Goal: Task Accomplishment & Management: Use online tool/utility

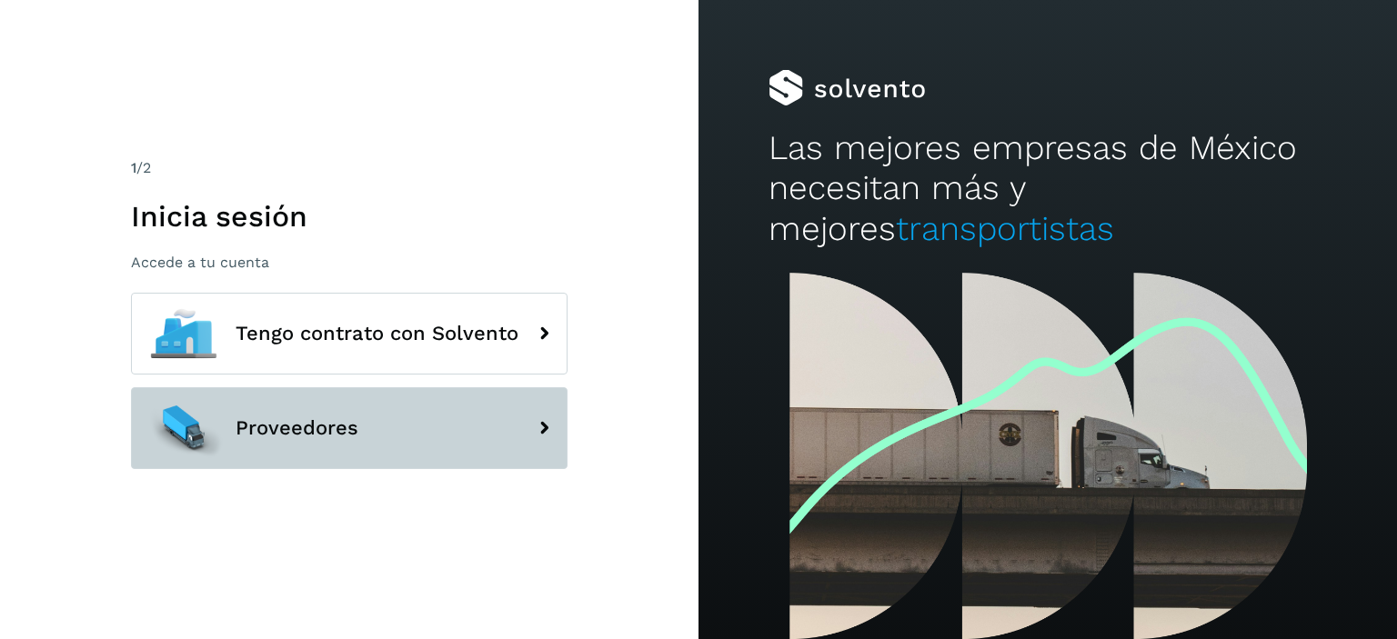
click at [385, 452] on button "Proveedores" at bounding box center [349, 428] width 437 height 82
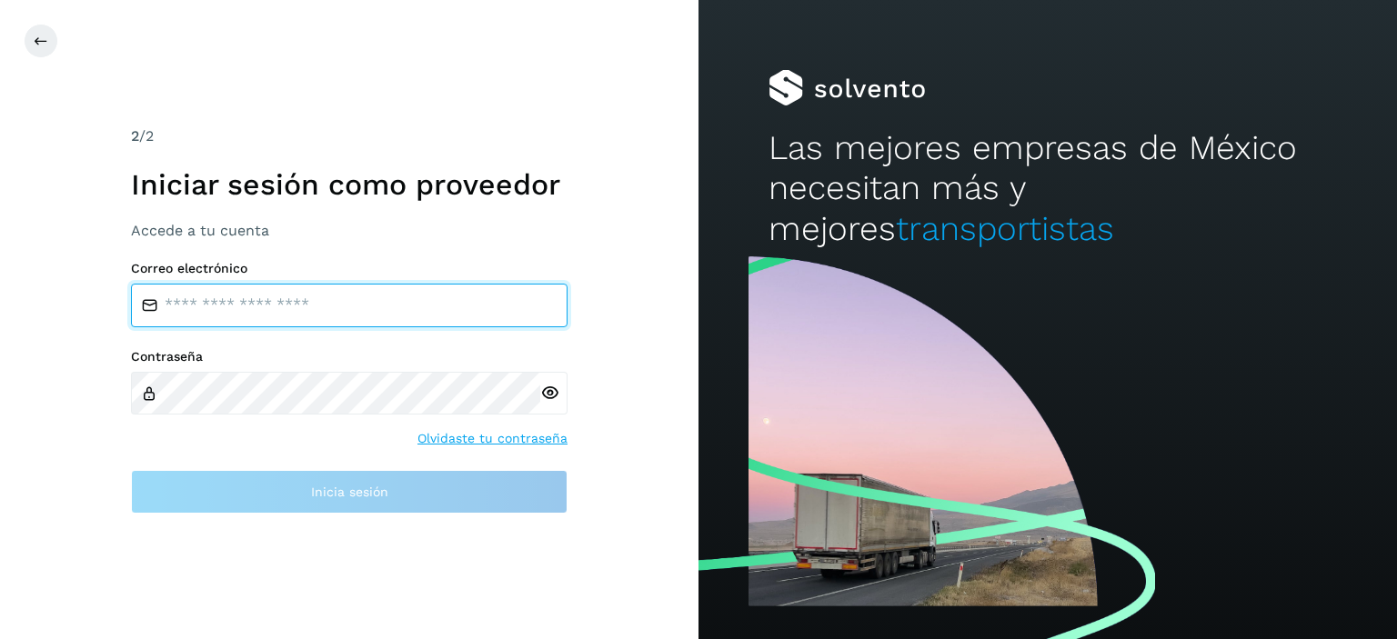
type input "**********"
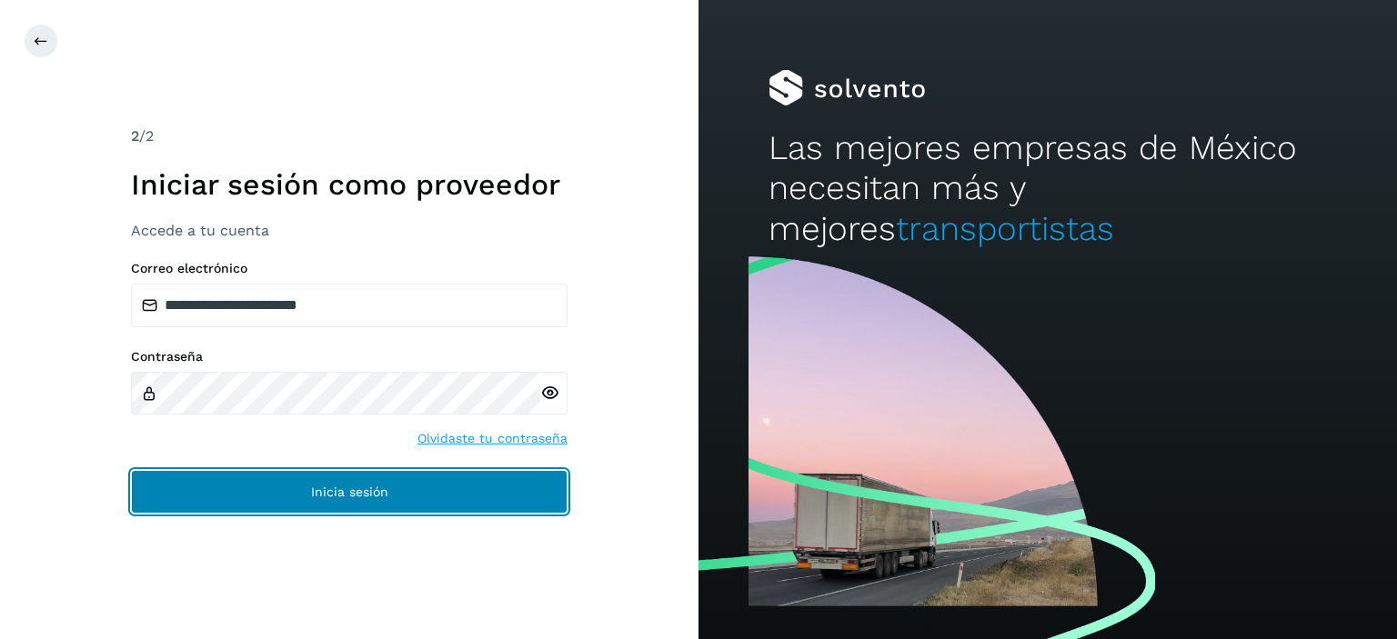
click at [353, 487] on span "Inicia sesión" at bounding box center [349, 492] width 77 height 13
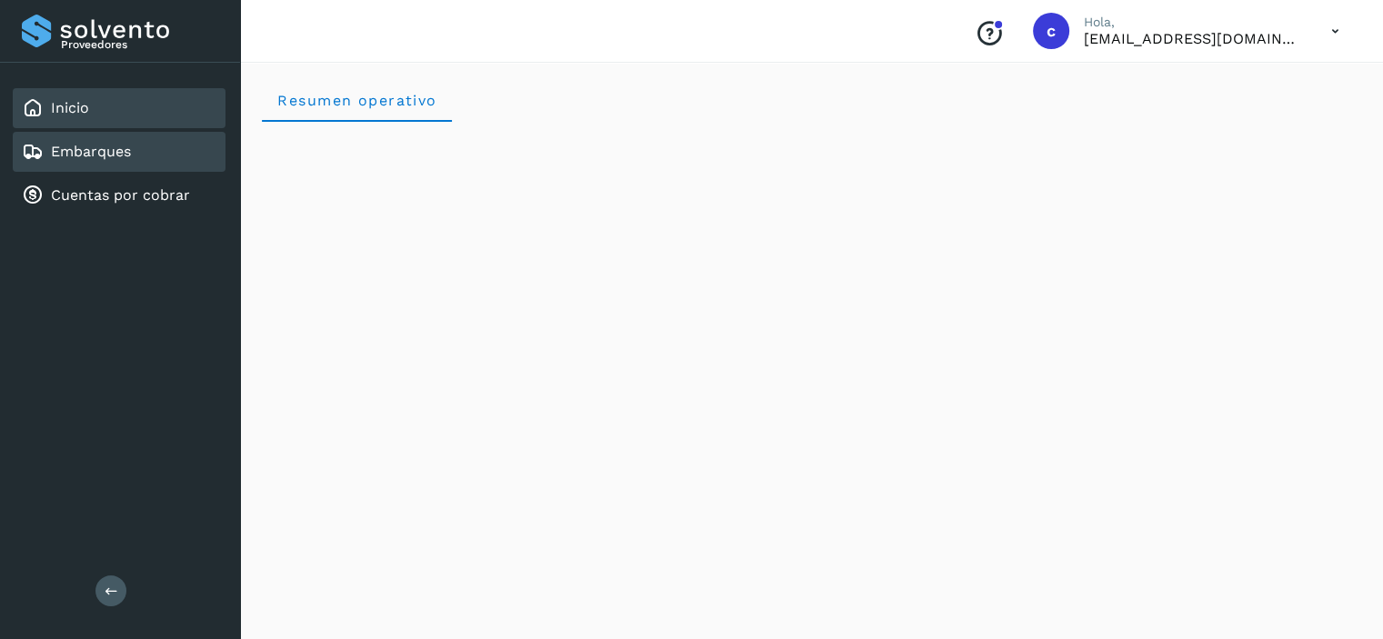
click at [175, 156] on div "Embarques" at bounding box center [119, 152] width 213 height 40
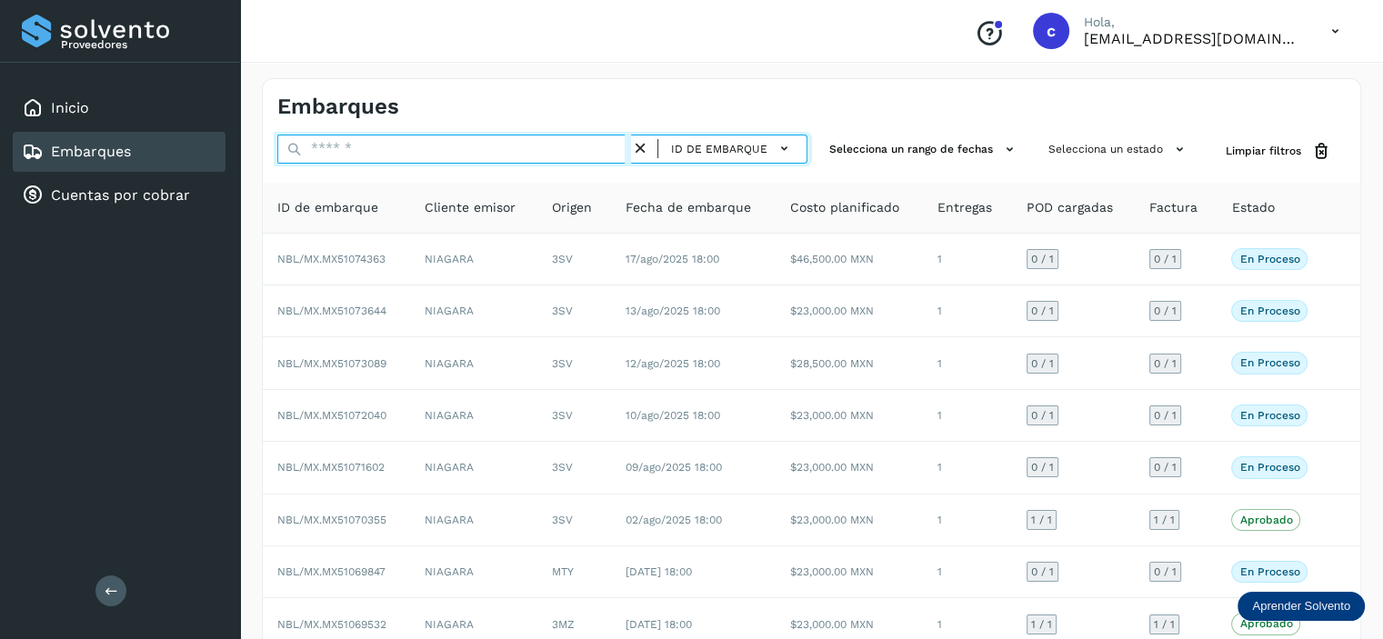
click at [487, 148] on input "text" at bounding box center [454, 149] width 354 height 29
paste input "**********"
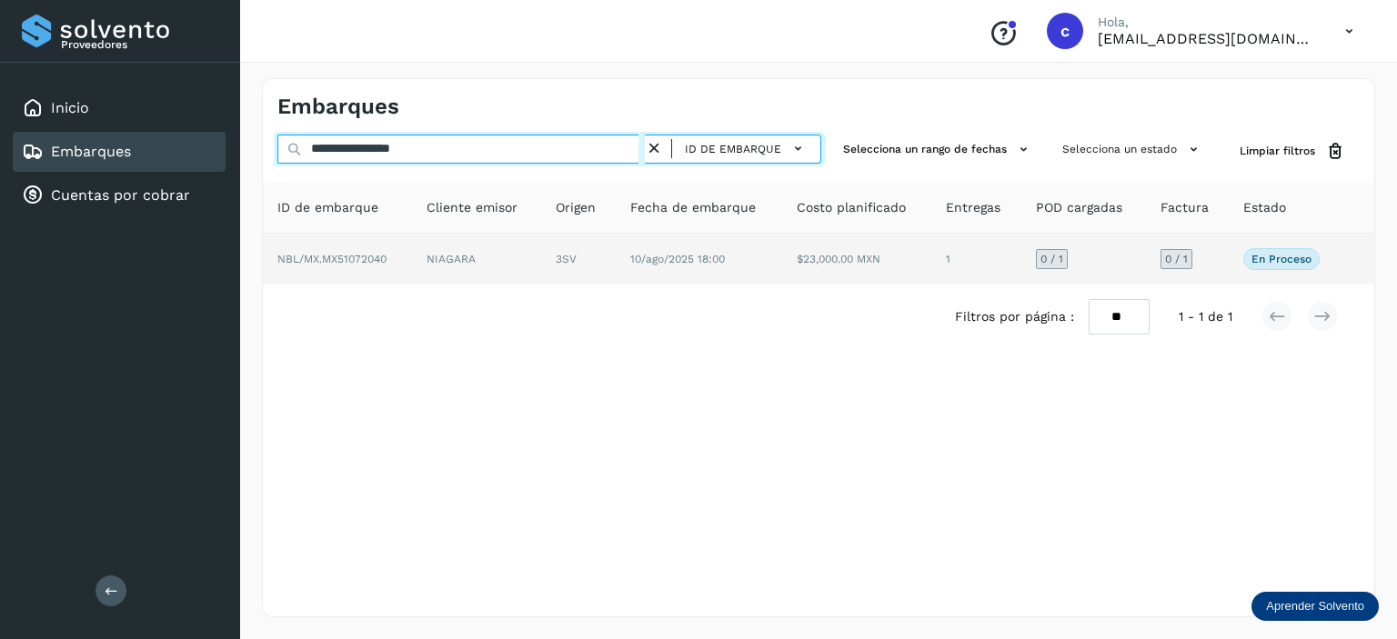
type input "**********"
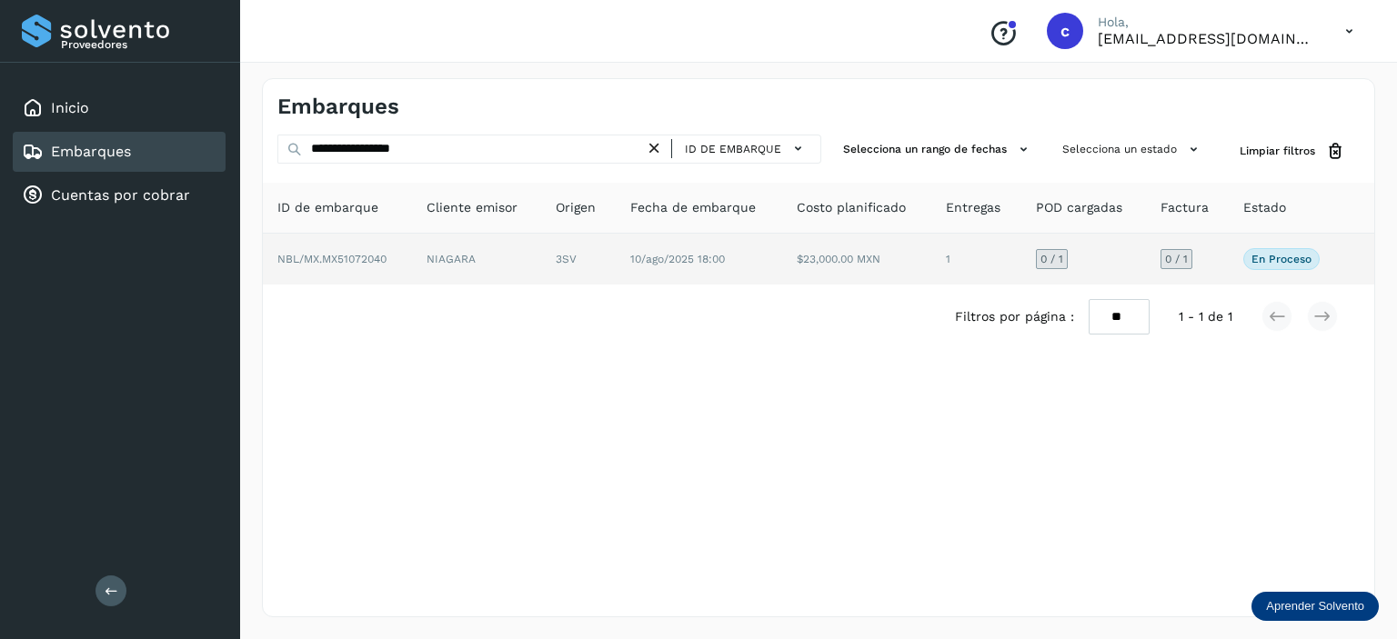
click at [698, 258] on span "10/ago/2025 18:00" at bounding box center [677, 259] width 95 height 13
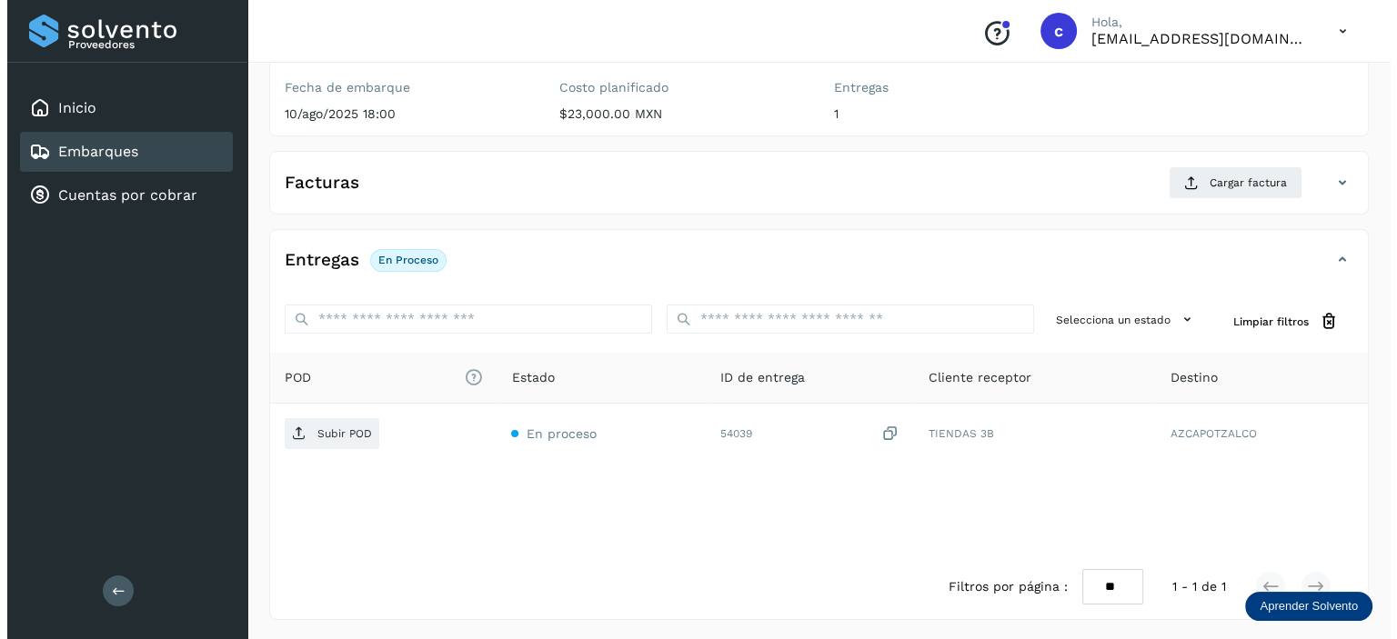
scroll to position [222, 0]
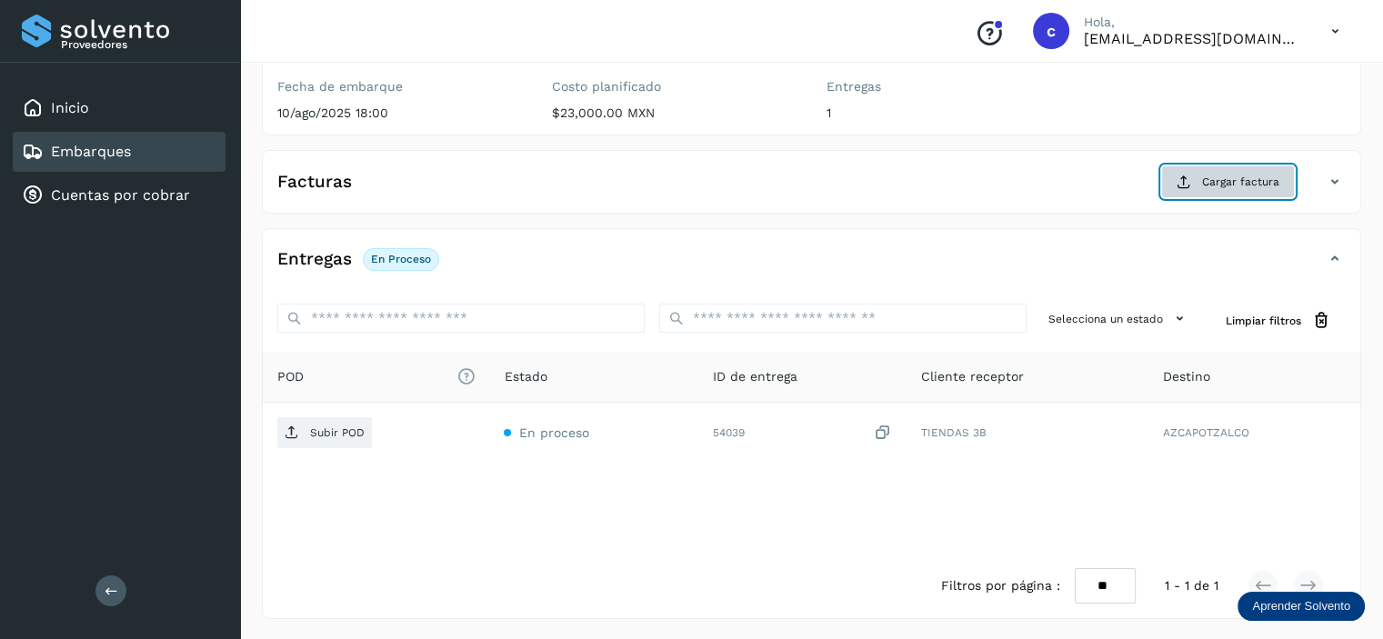
click at [1227, 184] on span "Cargar factura" at bounding box center [1240, 182] width 77 height 16
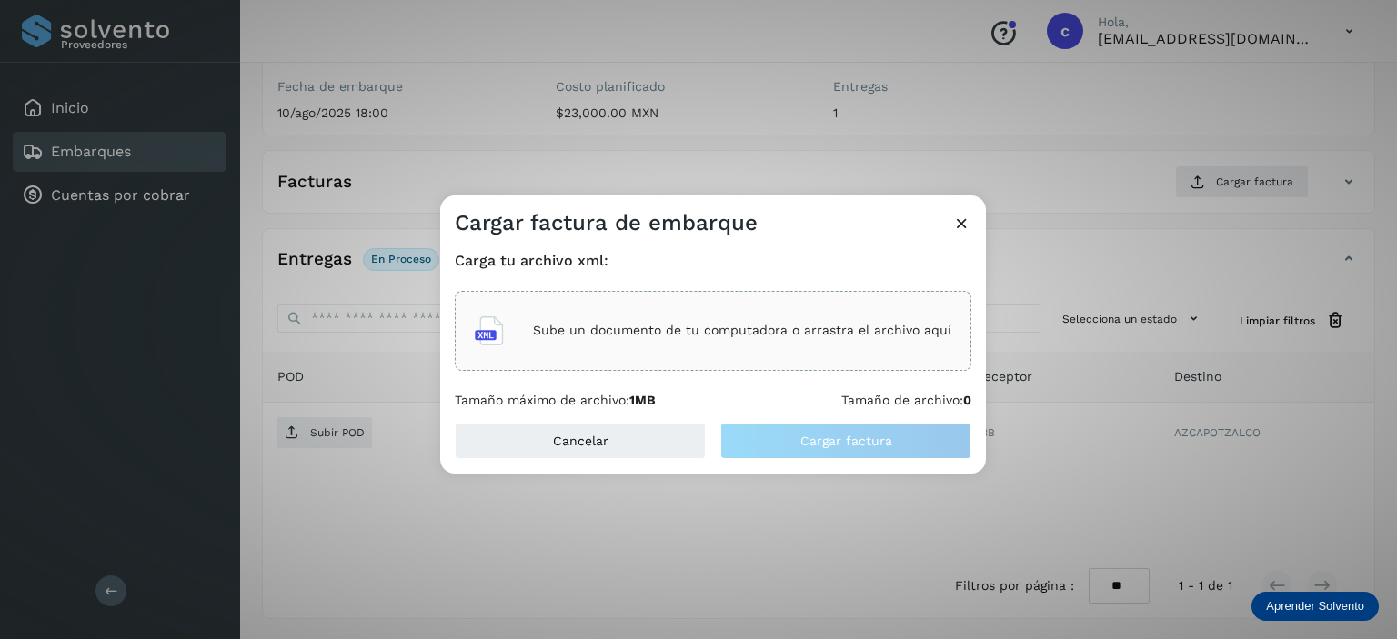
click at [960, 224] on icon at bounding box center [961, 223] width 19 height 19
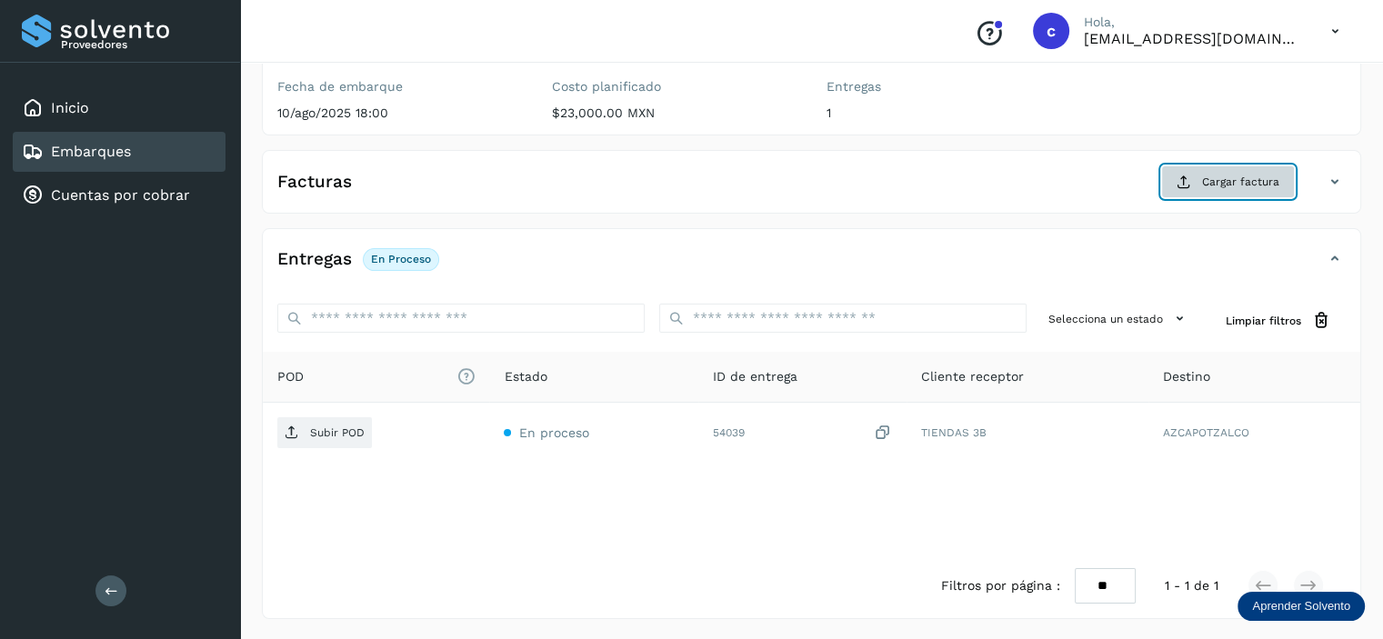
click at [1206, 172] on button "Cargar factura" at bounding box center [1228, 182] width 134 height 33
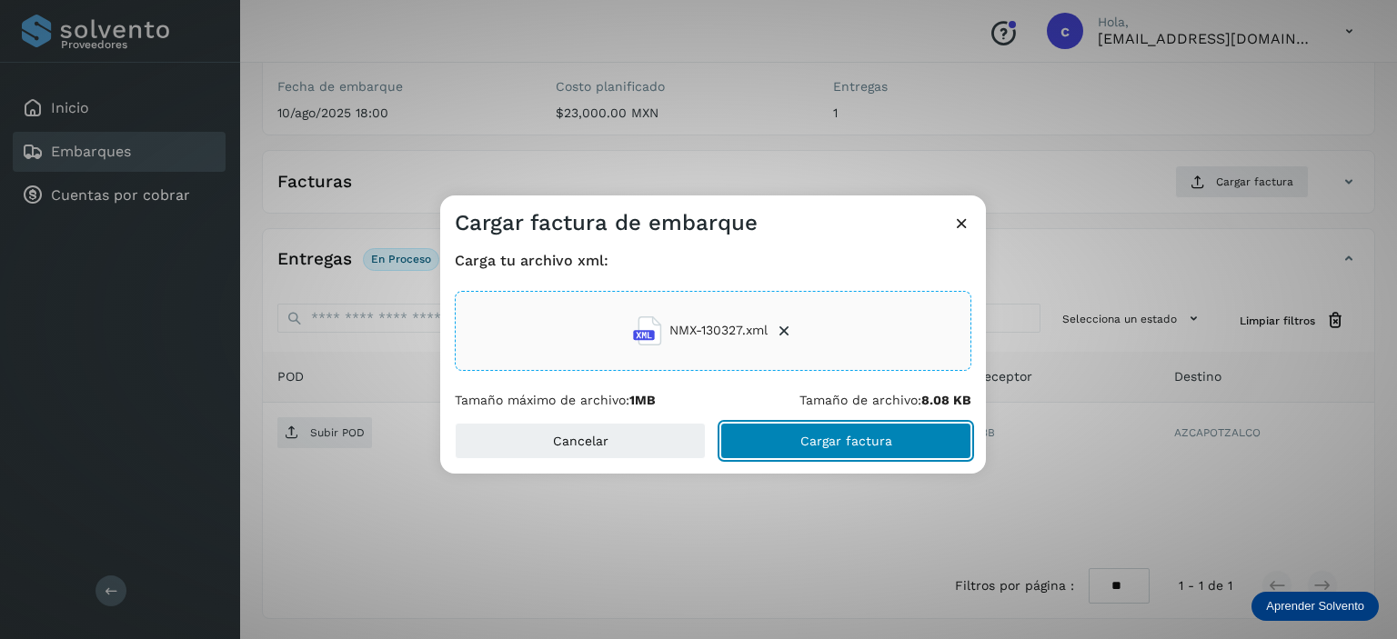
click at [833, 438] on span "Cargar factura" at bounding box center [846, 441] width 92 height 13
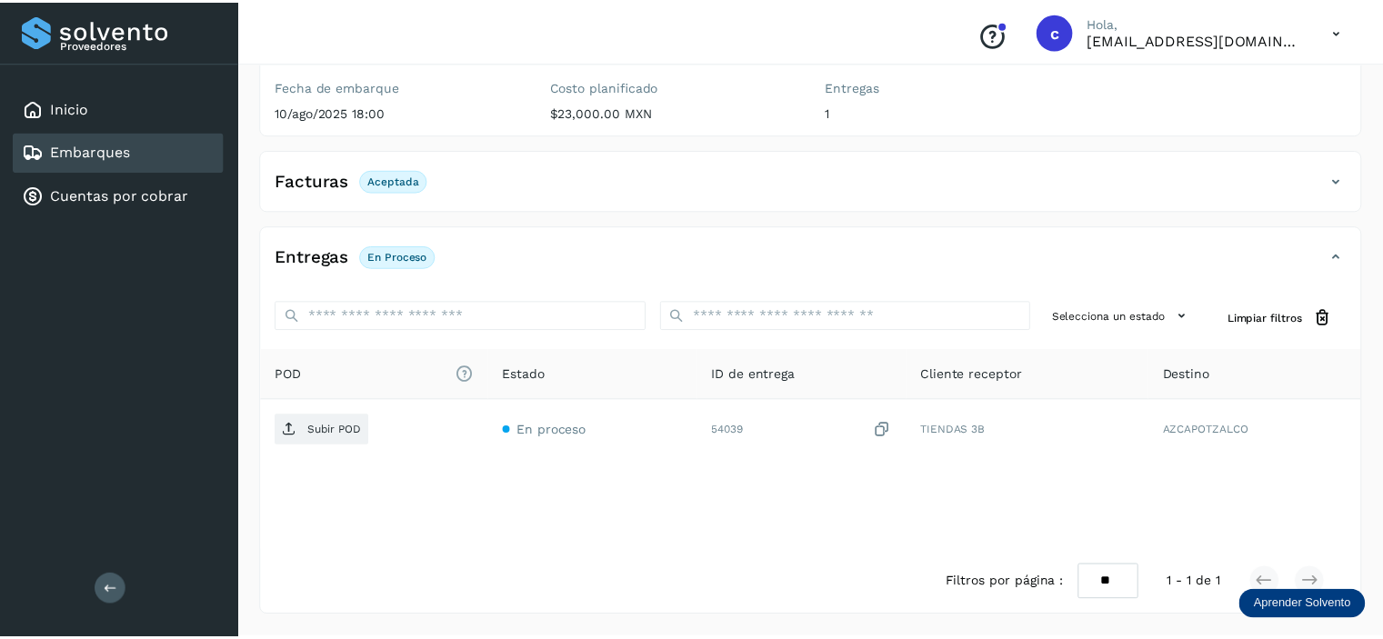
scroll to position [220, 0]
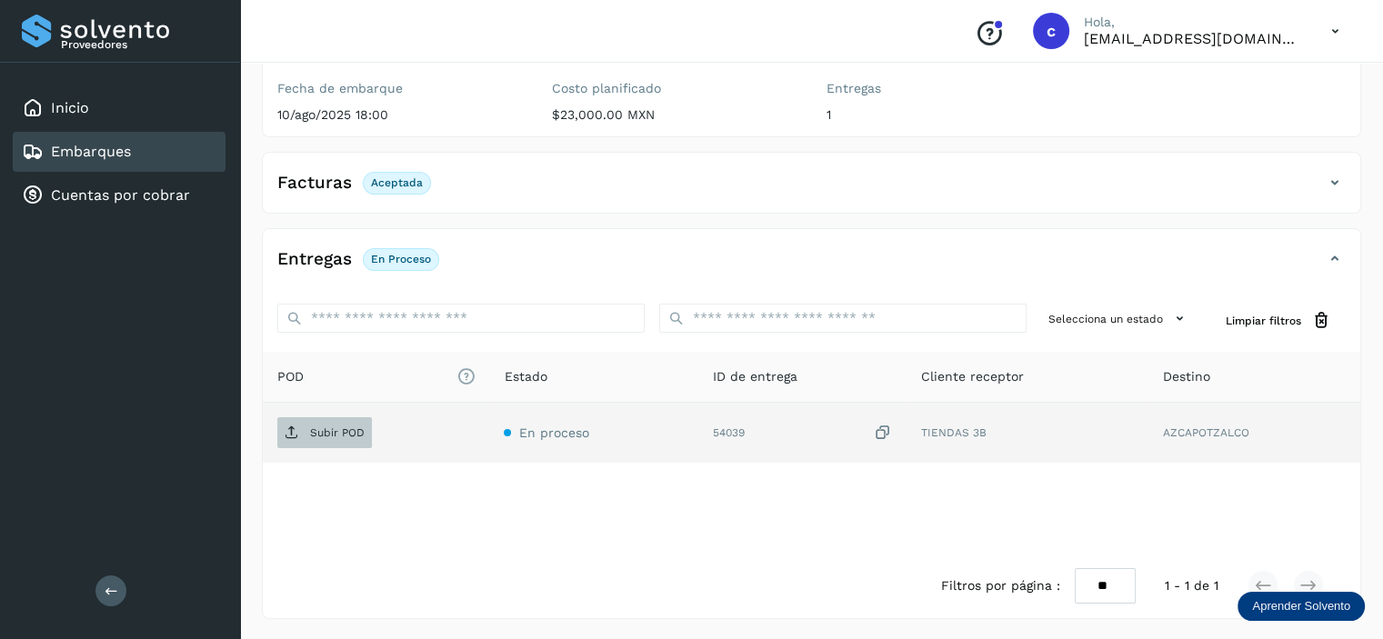
click at [353, 434] on p "Subir POD" at bounding box center [337, 433] width 55 height 13
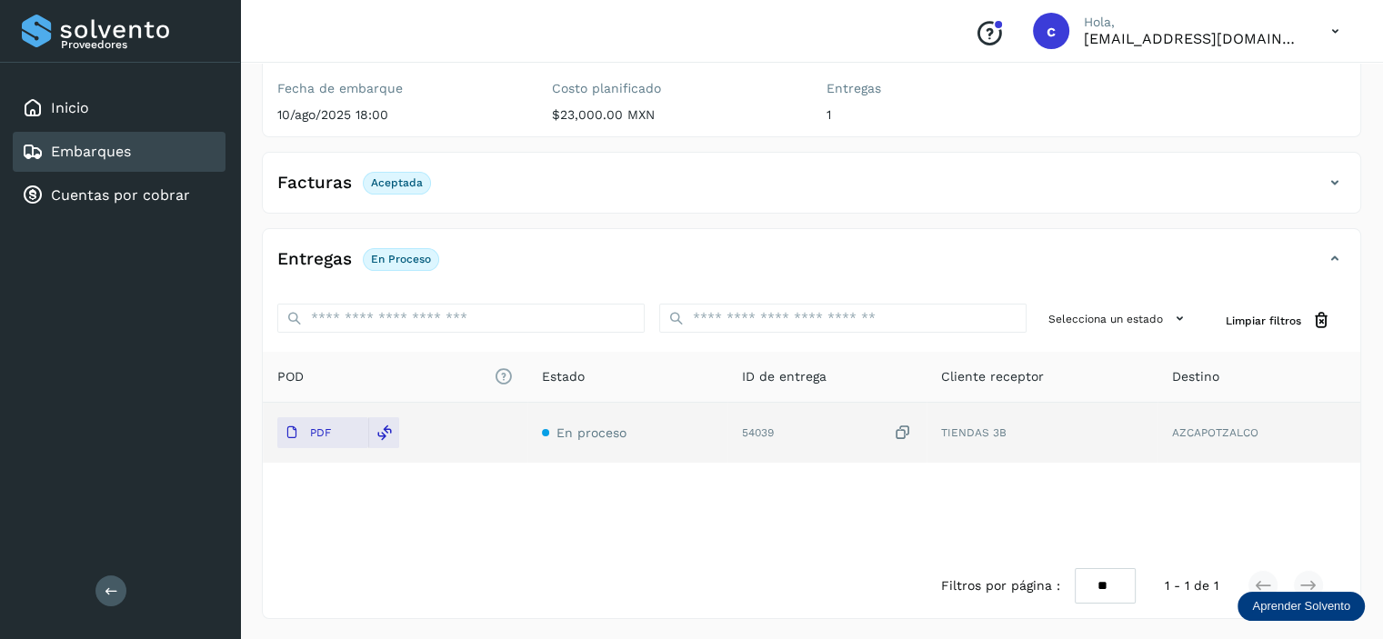
click at [117, 159] on div "Embarques" at bounding box center [76, 152] width 109 height 22
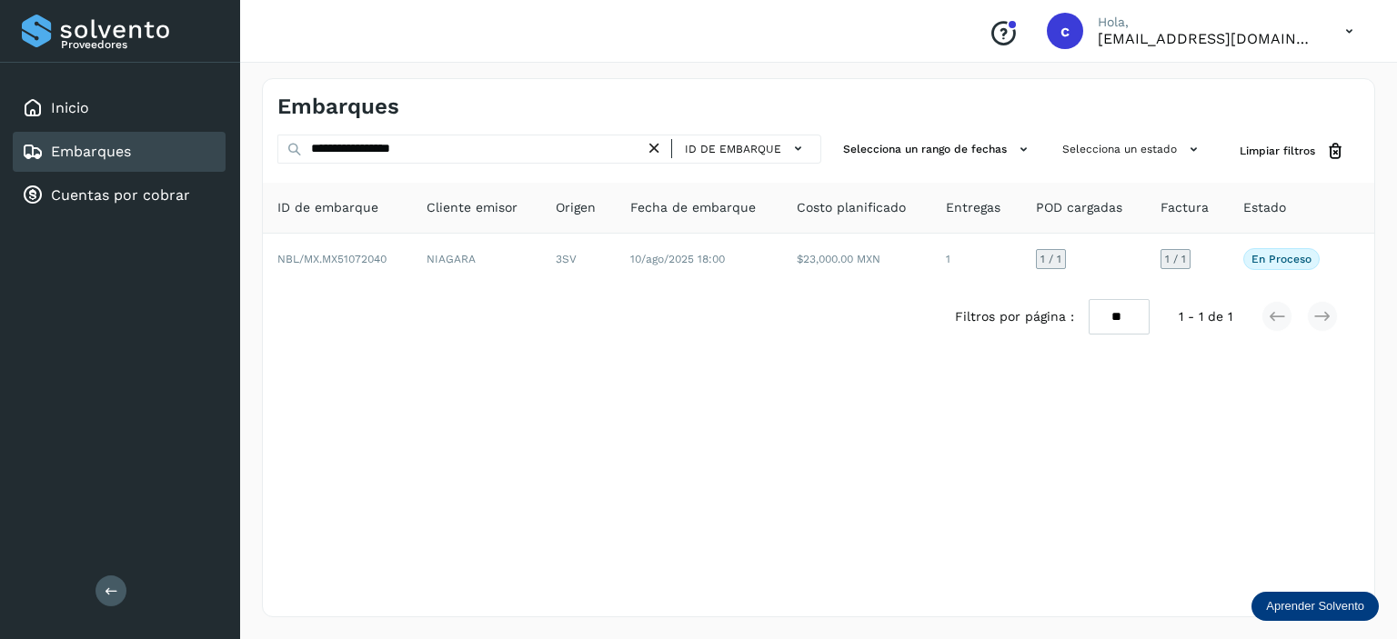
click at [657, 149] on icon at bounding box center [654, 148] width 19 height 19
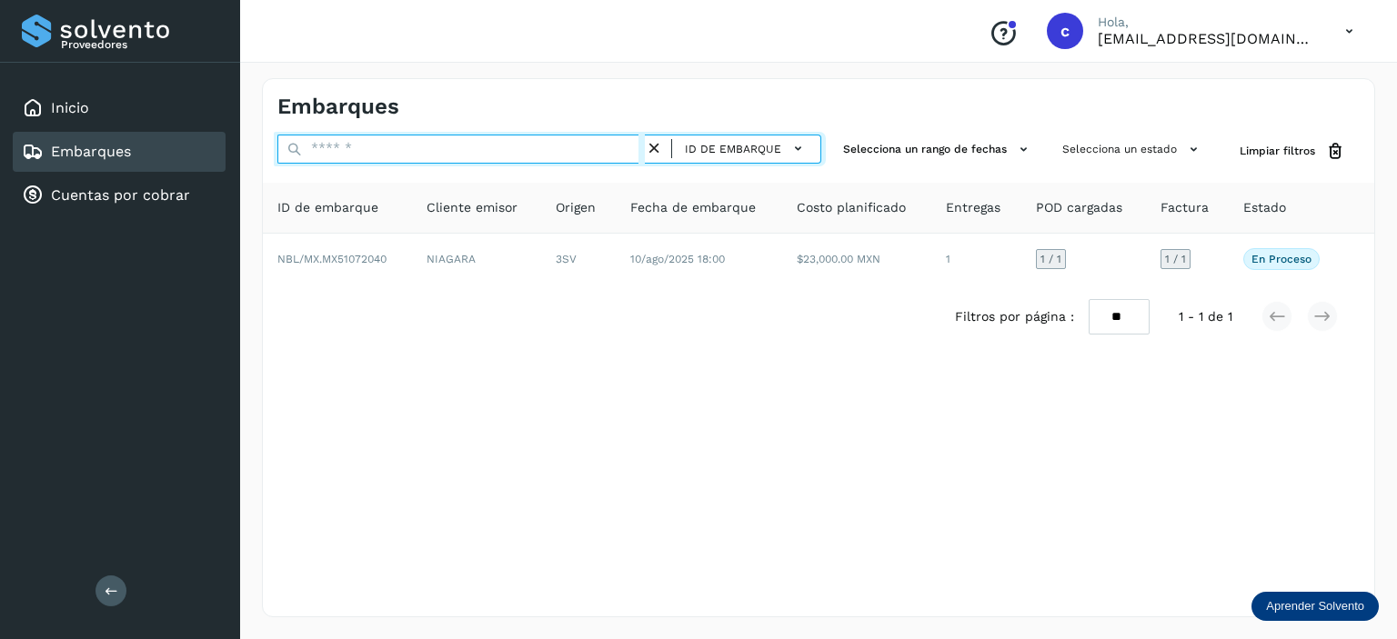
click at [583, 148] on input "text" at bounding box center [460, 149] width 367 height 29
paste input "**********"
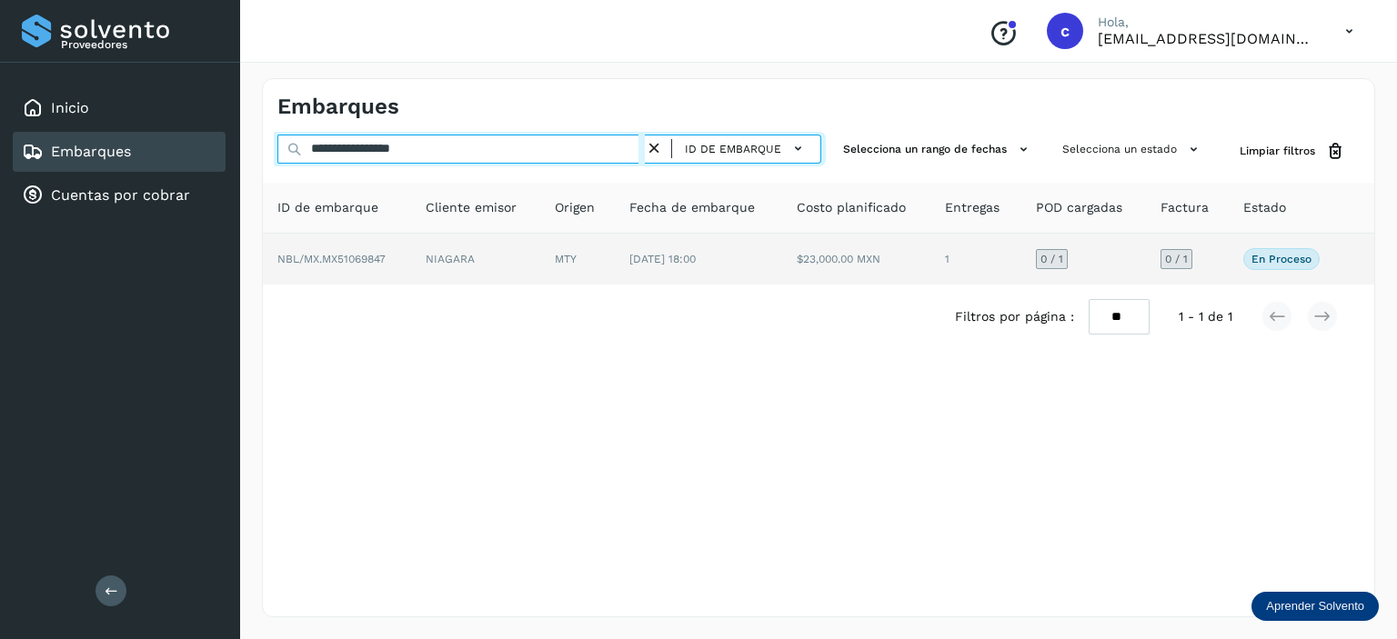
type input "**********"
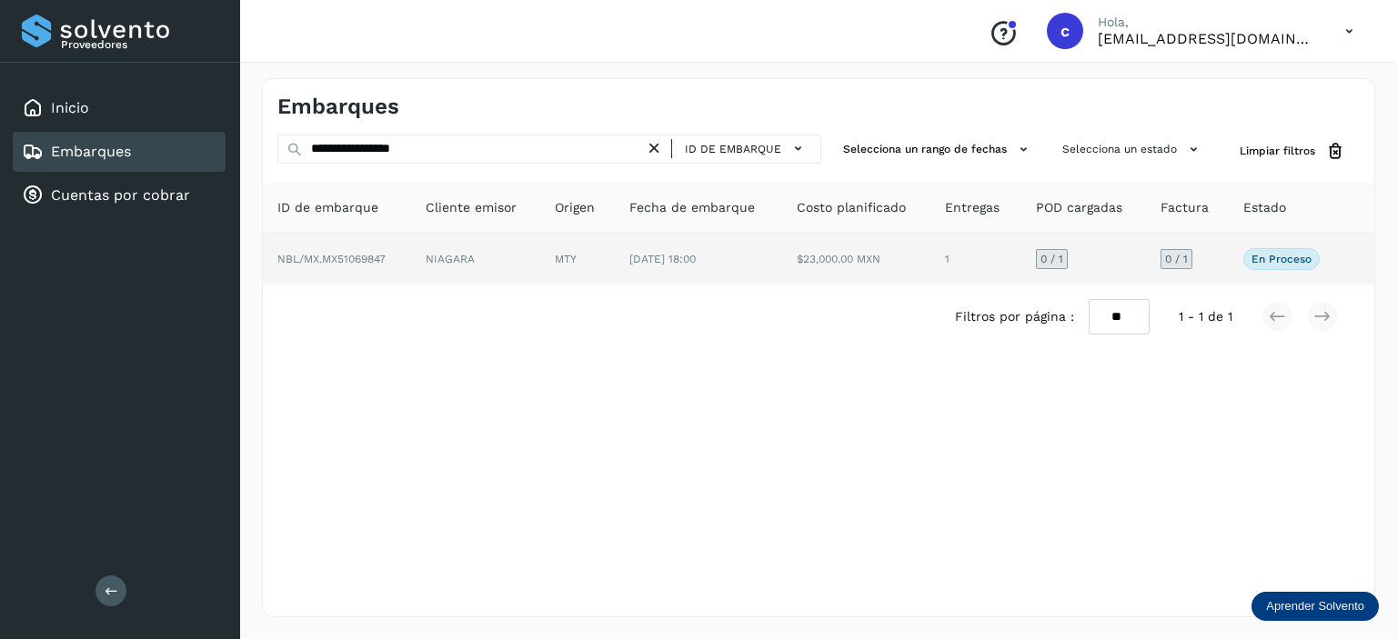
click at [696, 257] on span "[DATE] 18:00" at bounding box center [662, 259] width 66 height 13
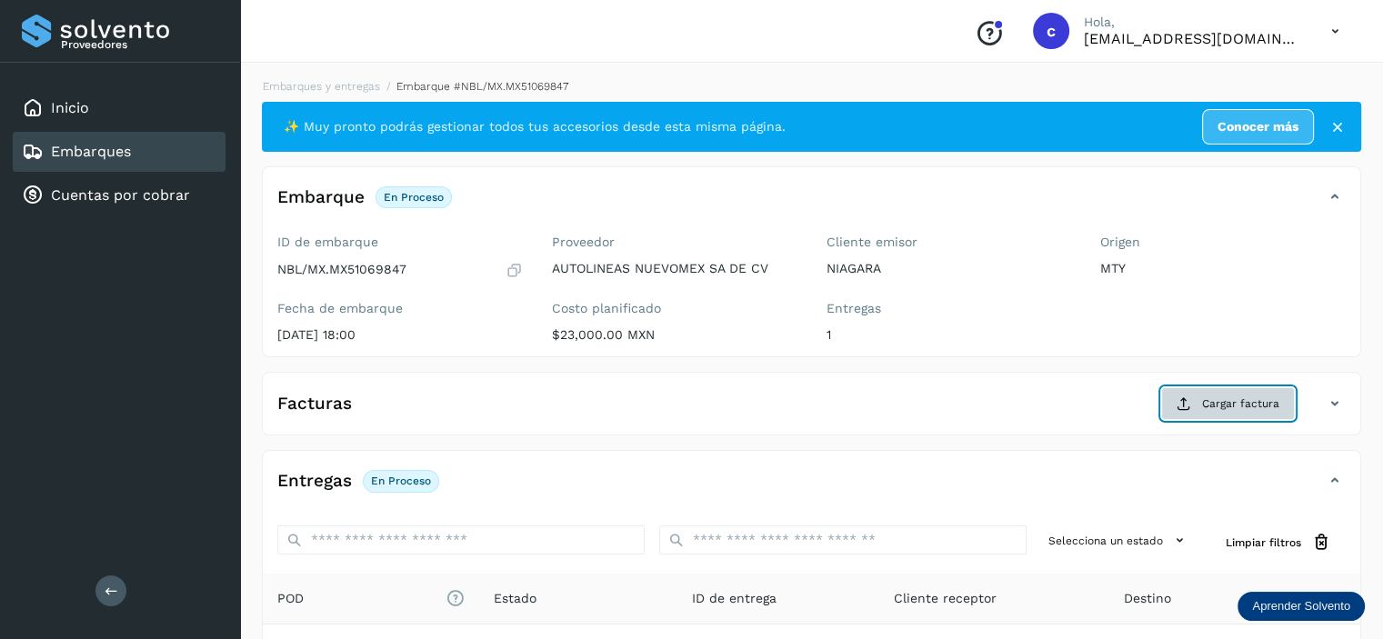
click at [1178, 403] on button "Cargar factura" at bounding box center [1228, 403] width 134 height 33
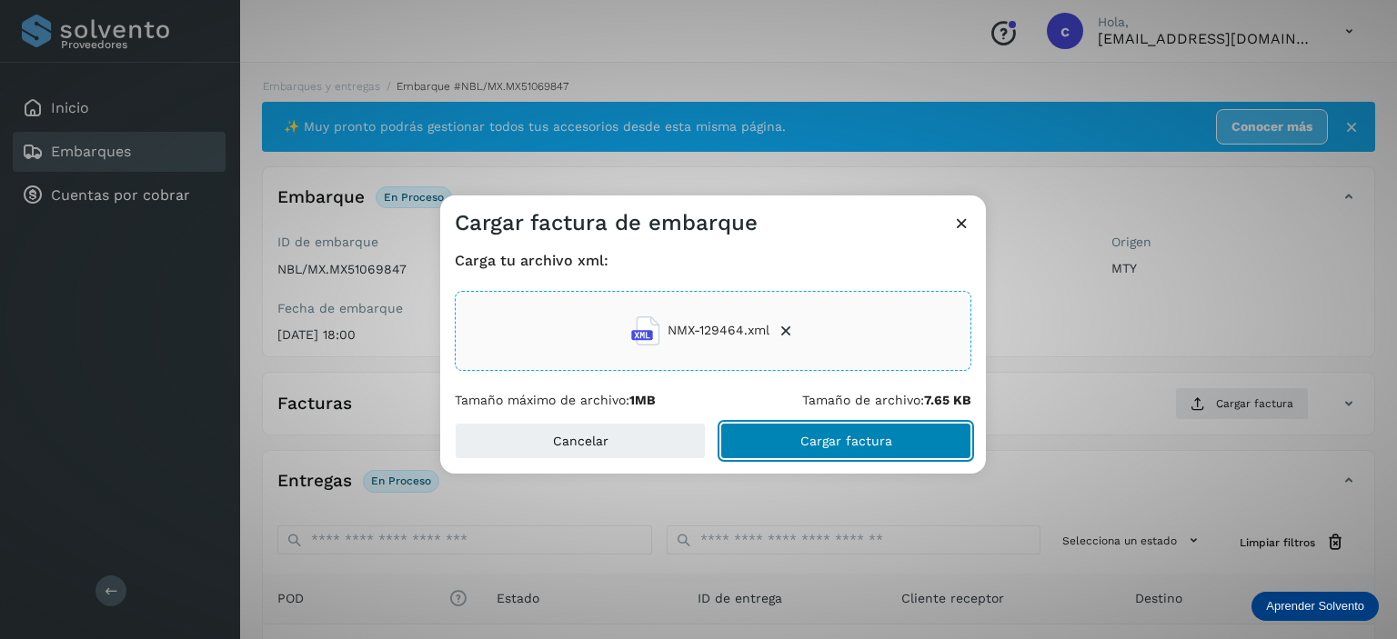
click at [817, 439] on span "Cargar factura" at bounding box center [846, 441] width 92 height 13
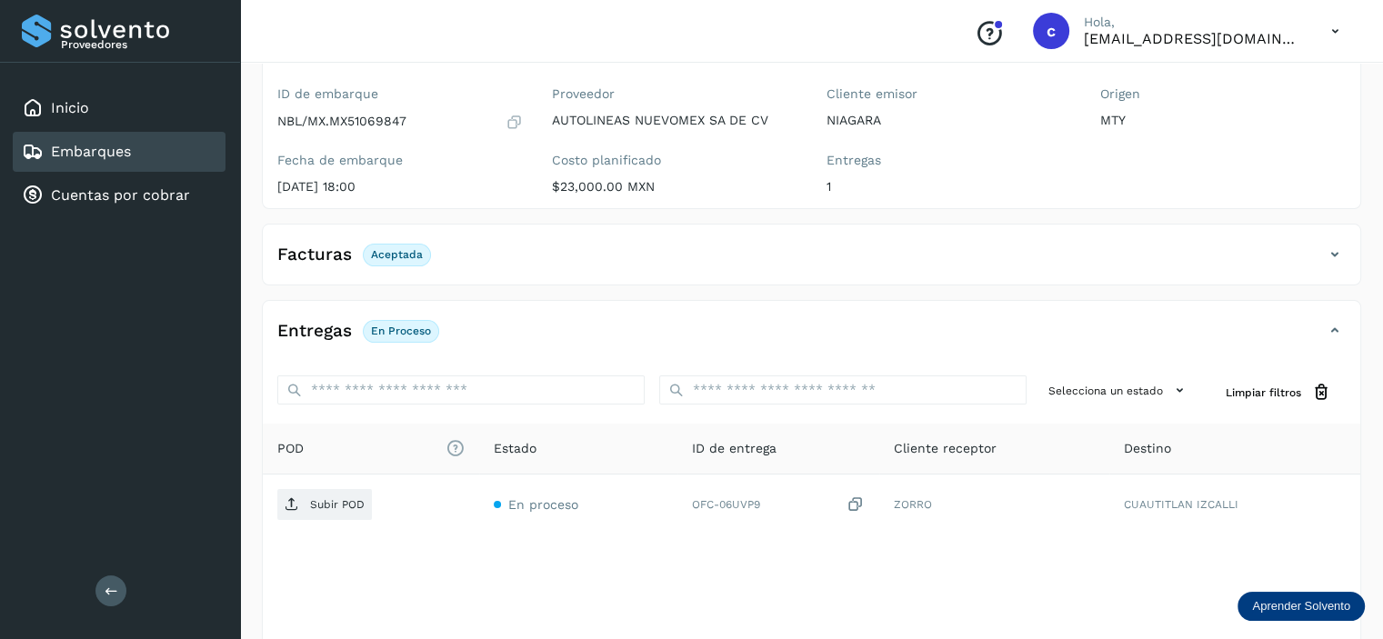
scroll to position [220, 0]
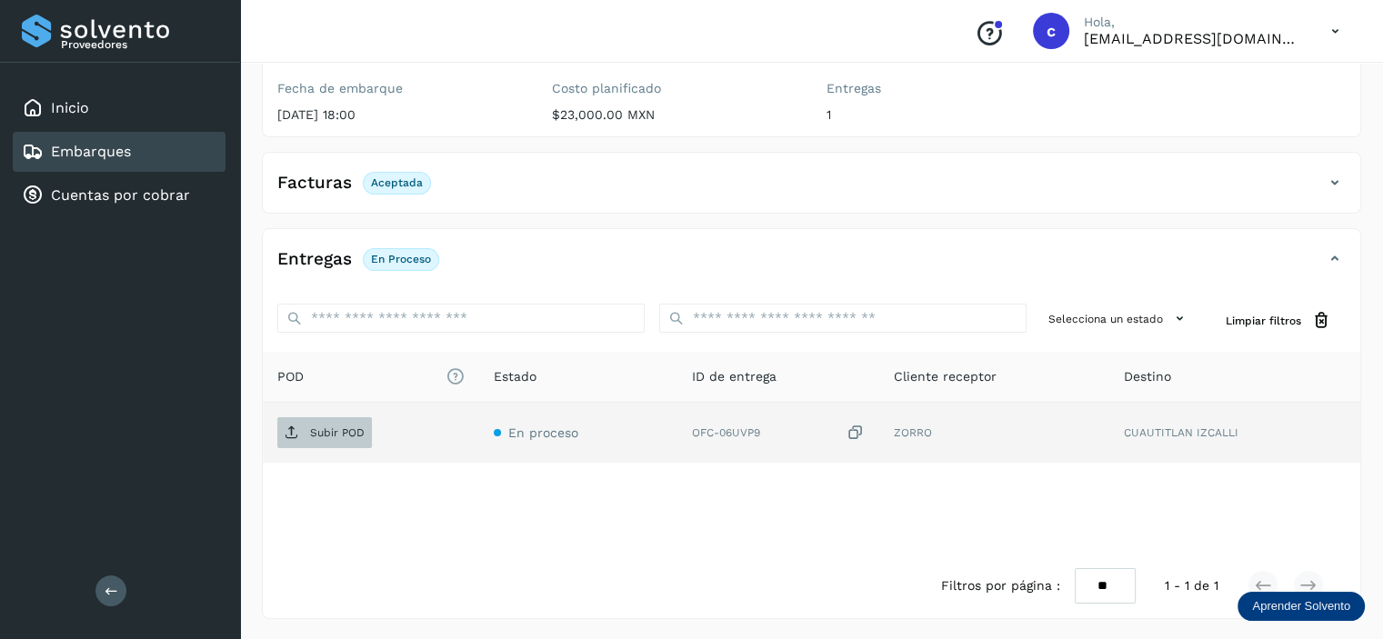
click at [303, 436] on span "Subir POD" at bounding box center [324, 432] width 95 height 29
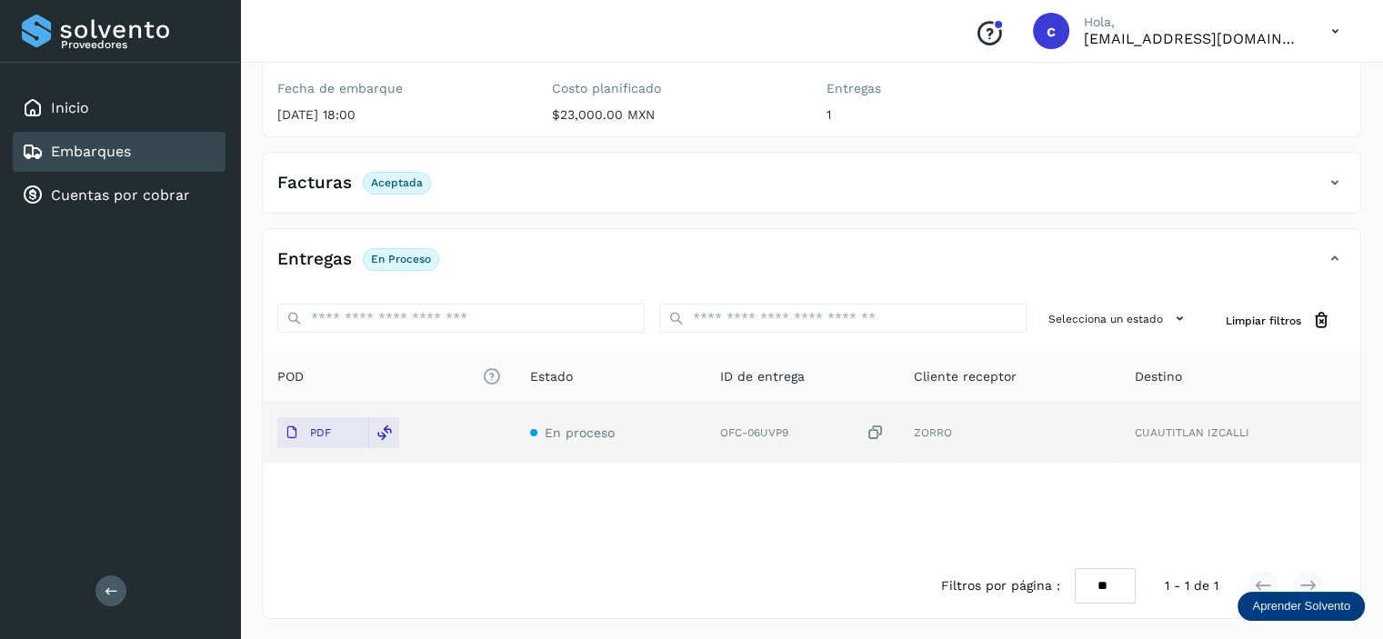
click at [160, 147] on div "Embarques" at bounding box center [119, 152] width 213 height 40
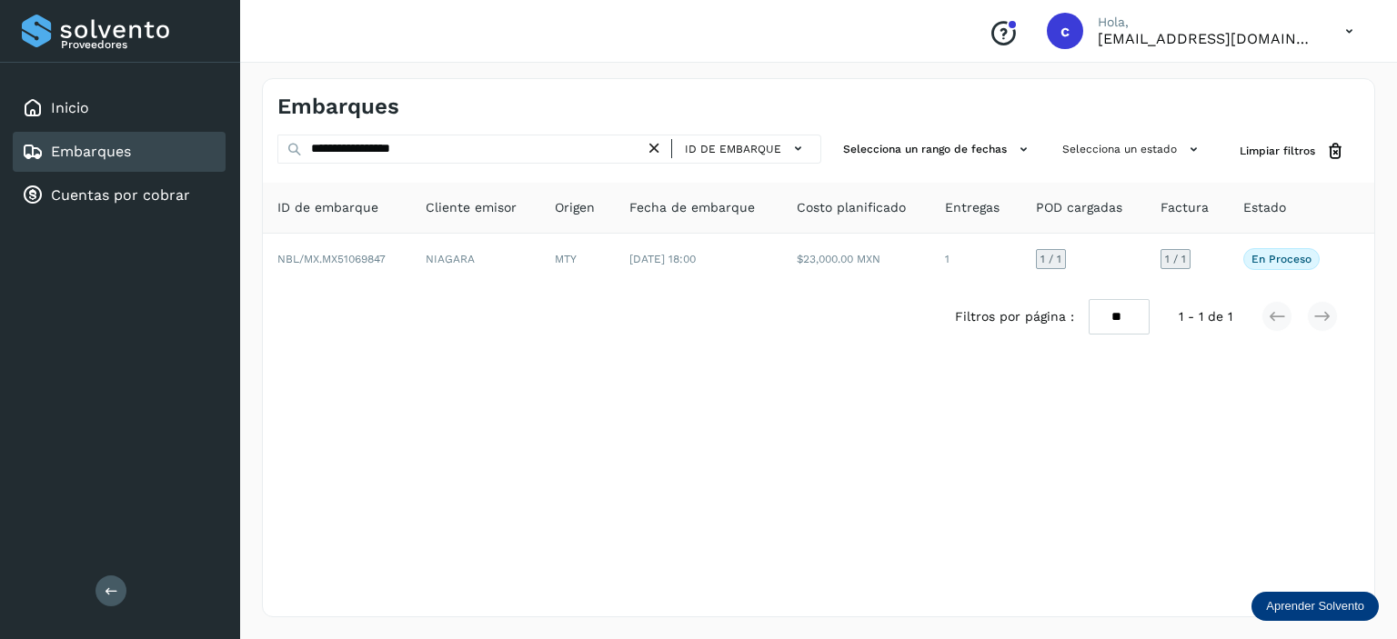
click at [659, 155] on icon at bounding box center [654, 148] width 19 height 19
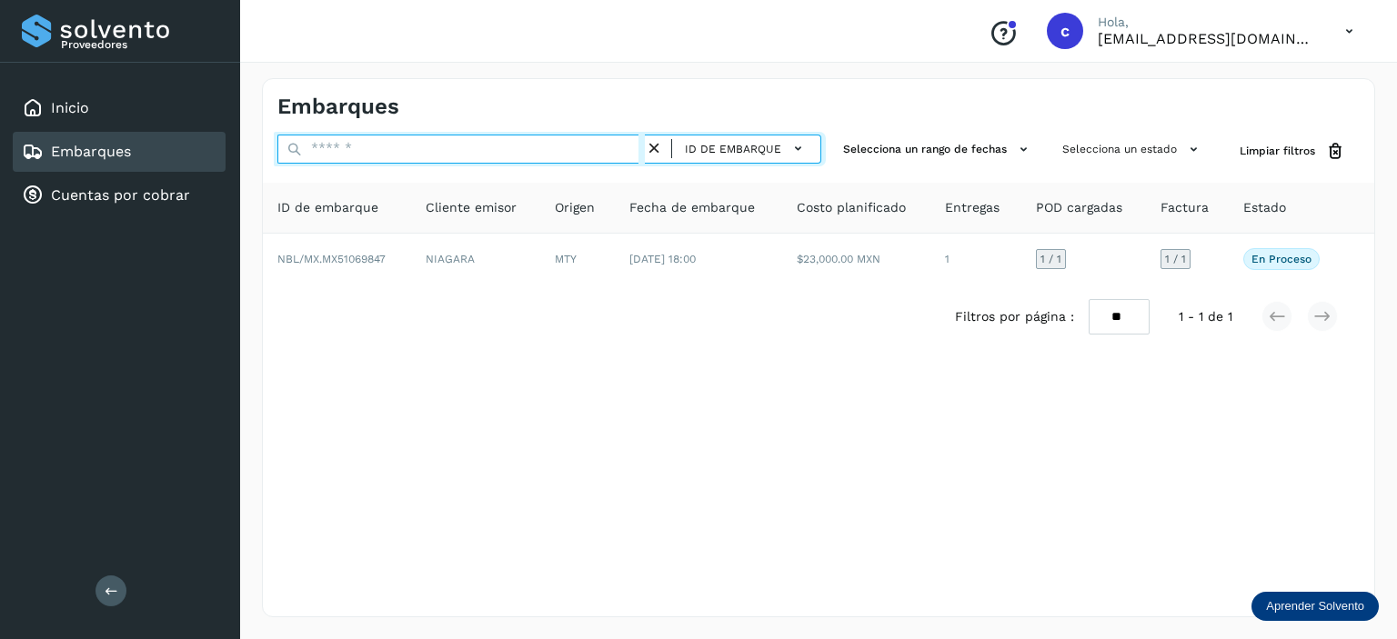
click at [618, 148] on input "text" at bounding box center [460, 149] width 367 height 29
paste input "**********"
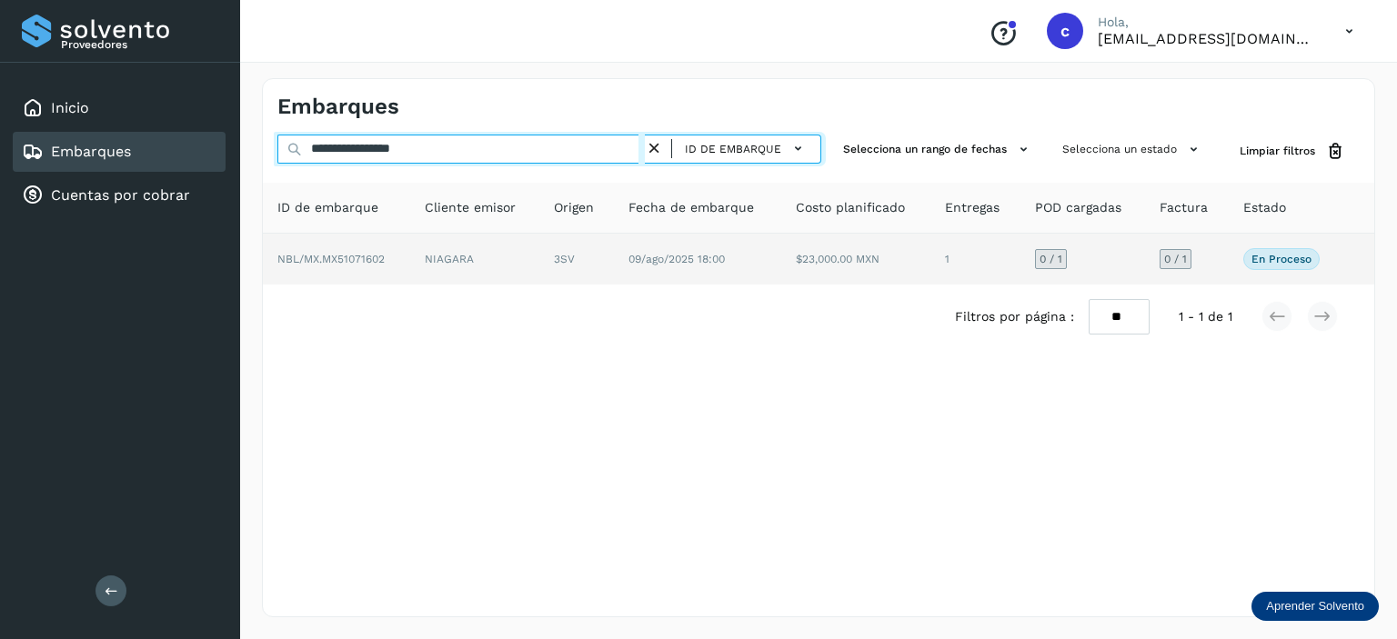
type input "**********"
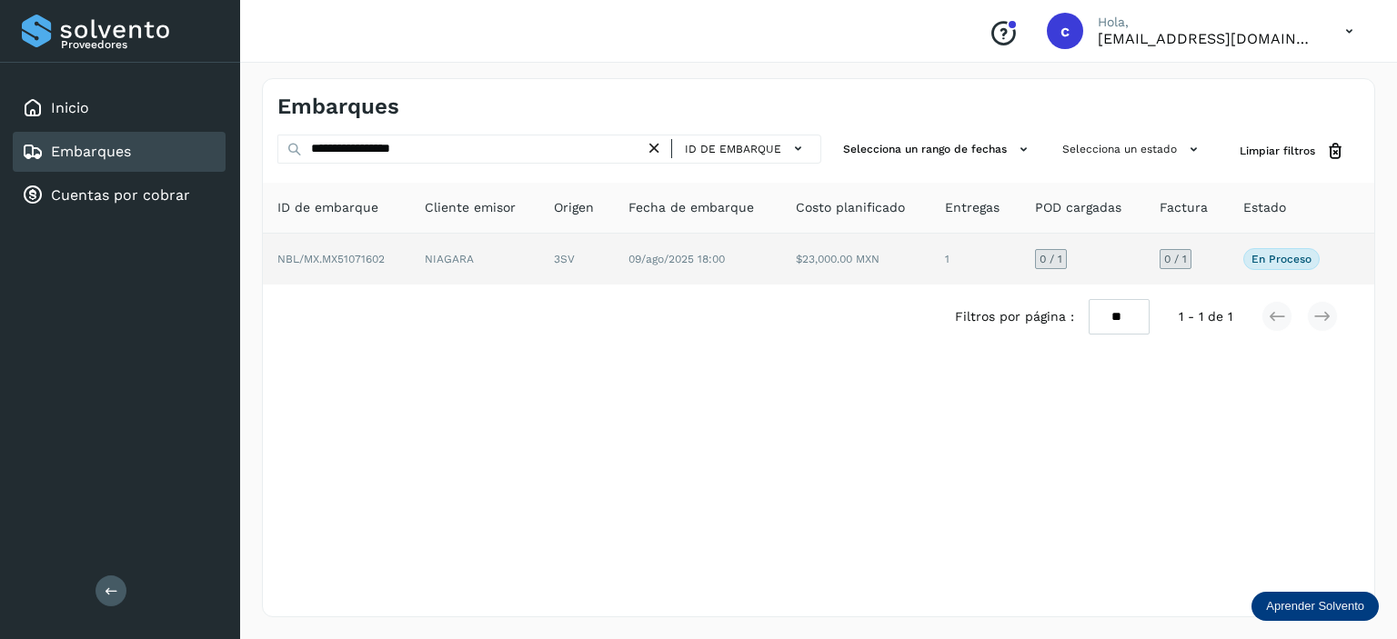
click at [781, 266] on td "09/ago/2025 18:00" at bounding box center [855, 259] width 149 height 51
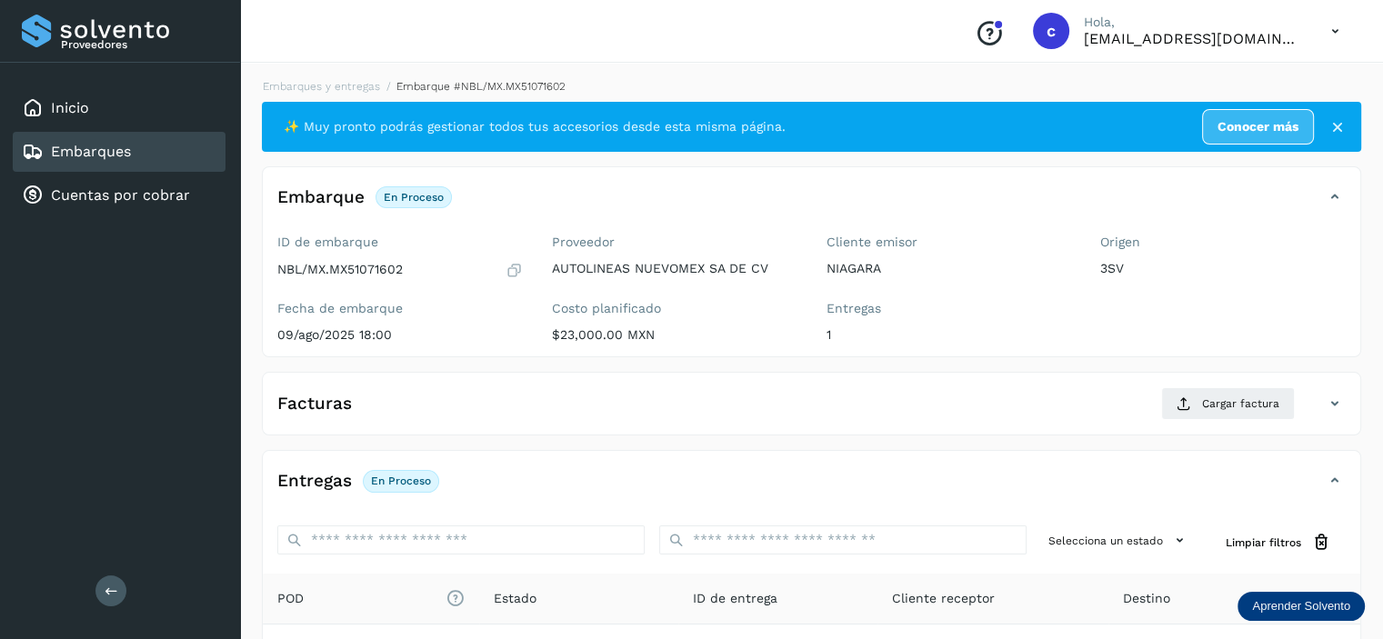
click at [1210, 424] on div "Facturas Cargar factura" at bounding box center [812, 410] width 1098 height 47
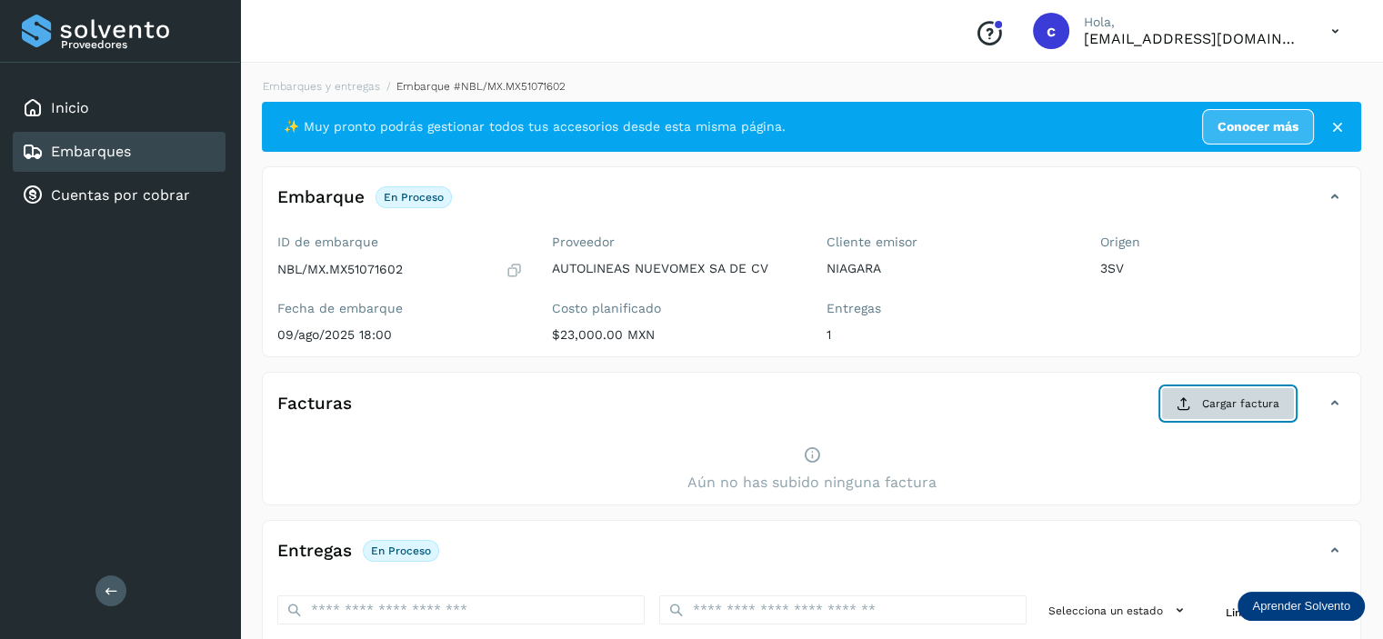
click at [1217, 410] on span "Cargar factura" at bounding box center [1240, 404] width 77 height 16
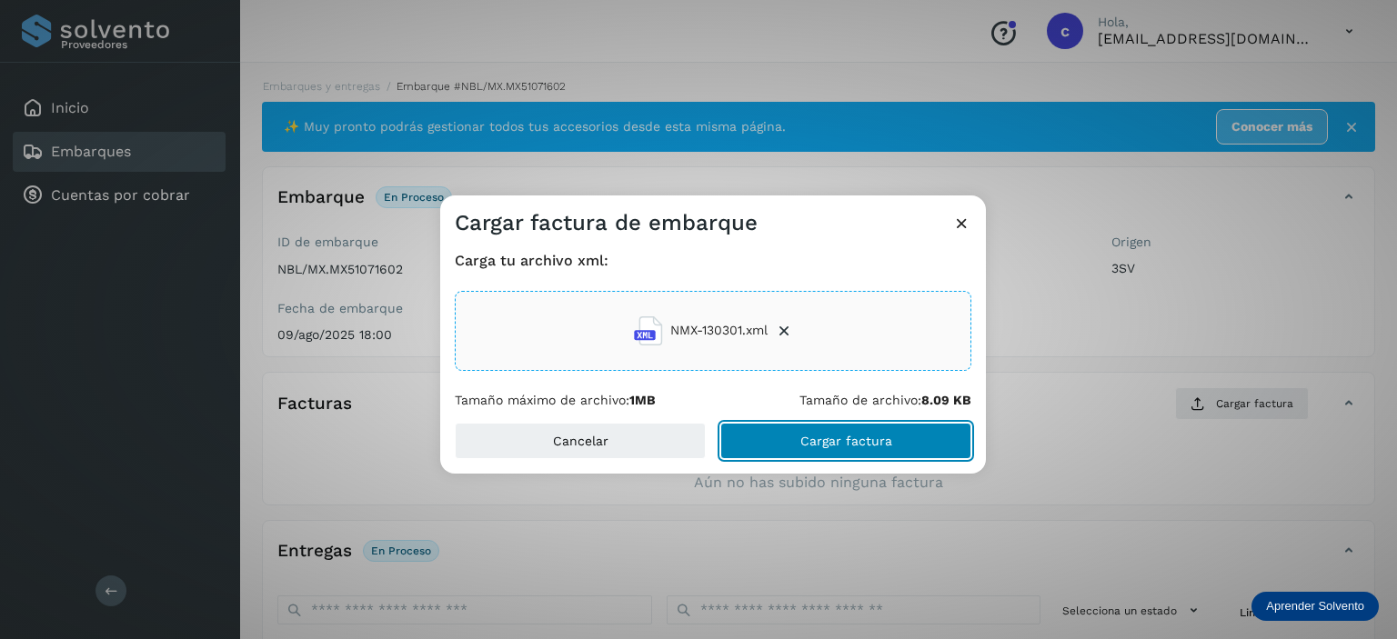
click at [849, 444] on span "Cargar factura" at bounding box center [846, 441] width 92 height 13
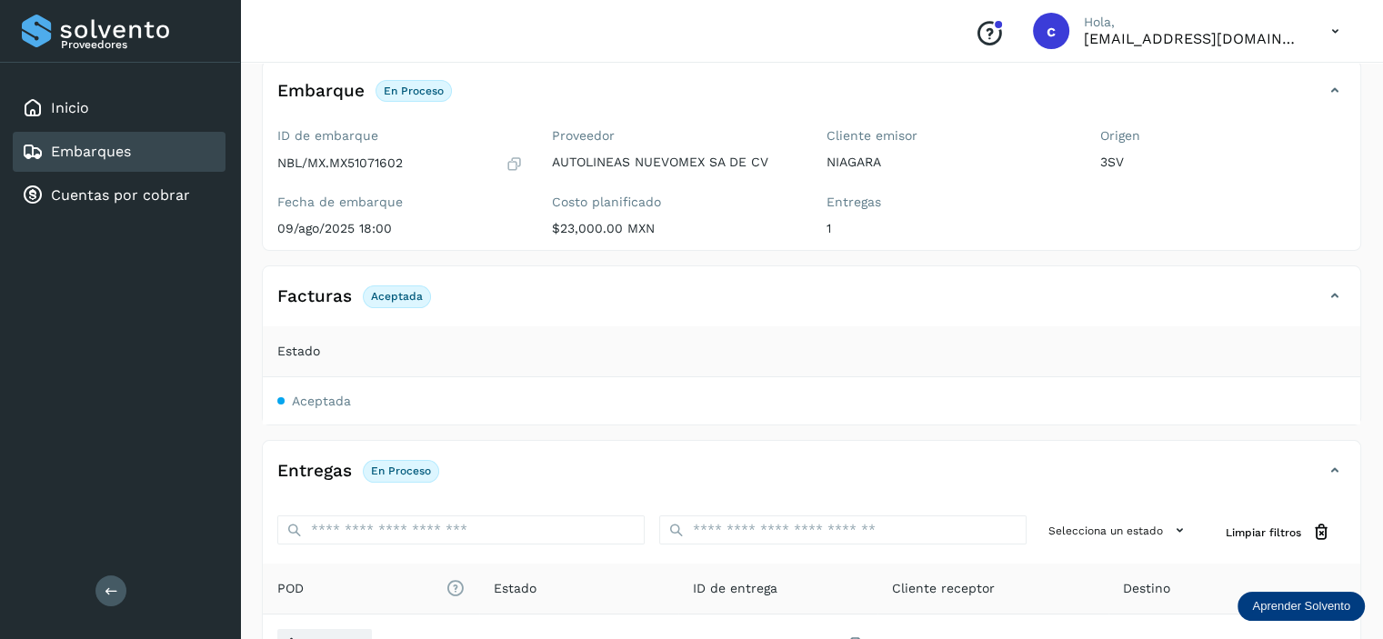
scroll to position [273, 0]
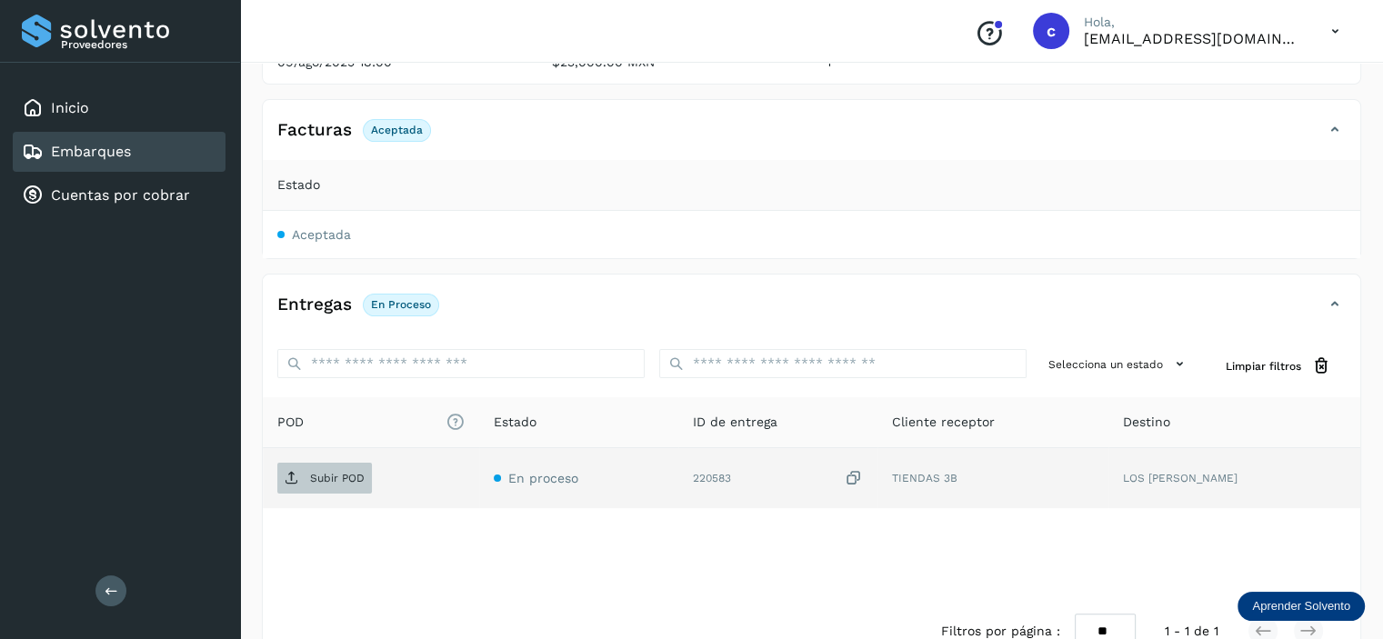
click at [336, 479] on p "Subir POD" at bounding box center [337, 478] width 55 height 13
click at [141, 156] on div "Embarques" at bounding box center [119, 152] width 213 height 40
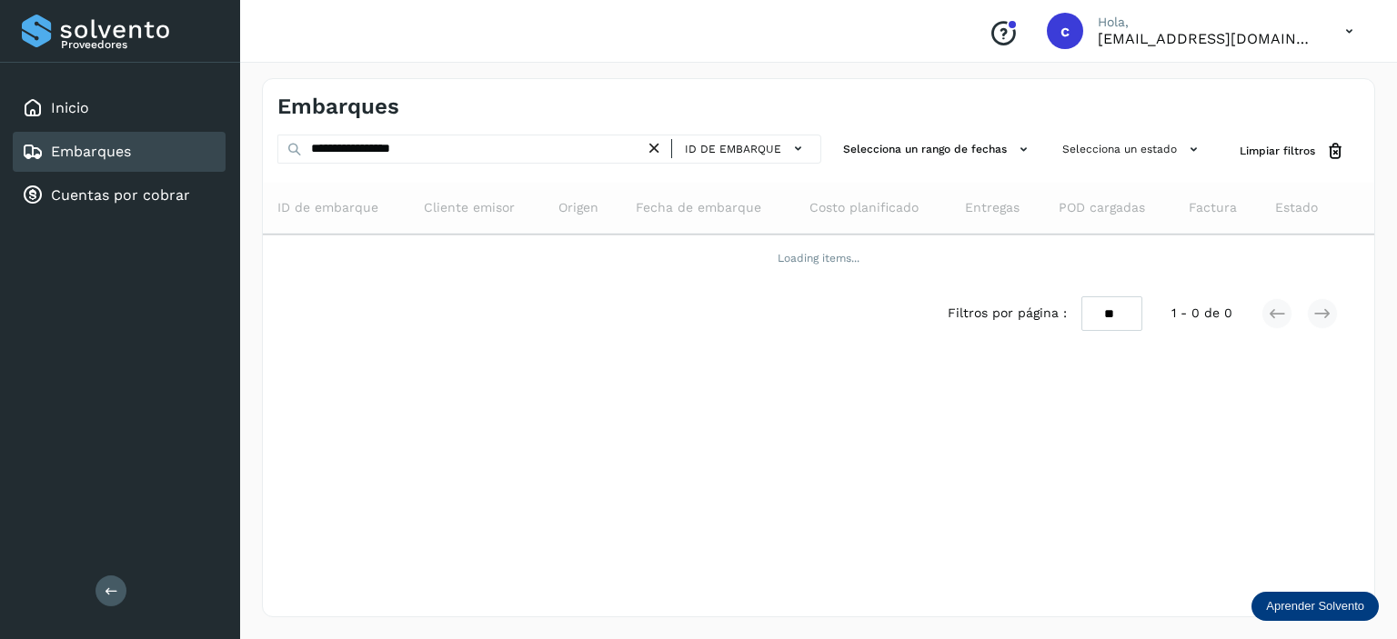
click at [661, 146] on icon at bounding box center [654, 148] width 19 height 19
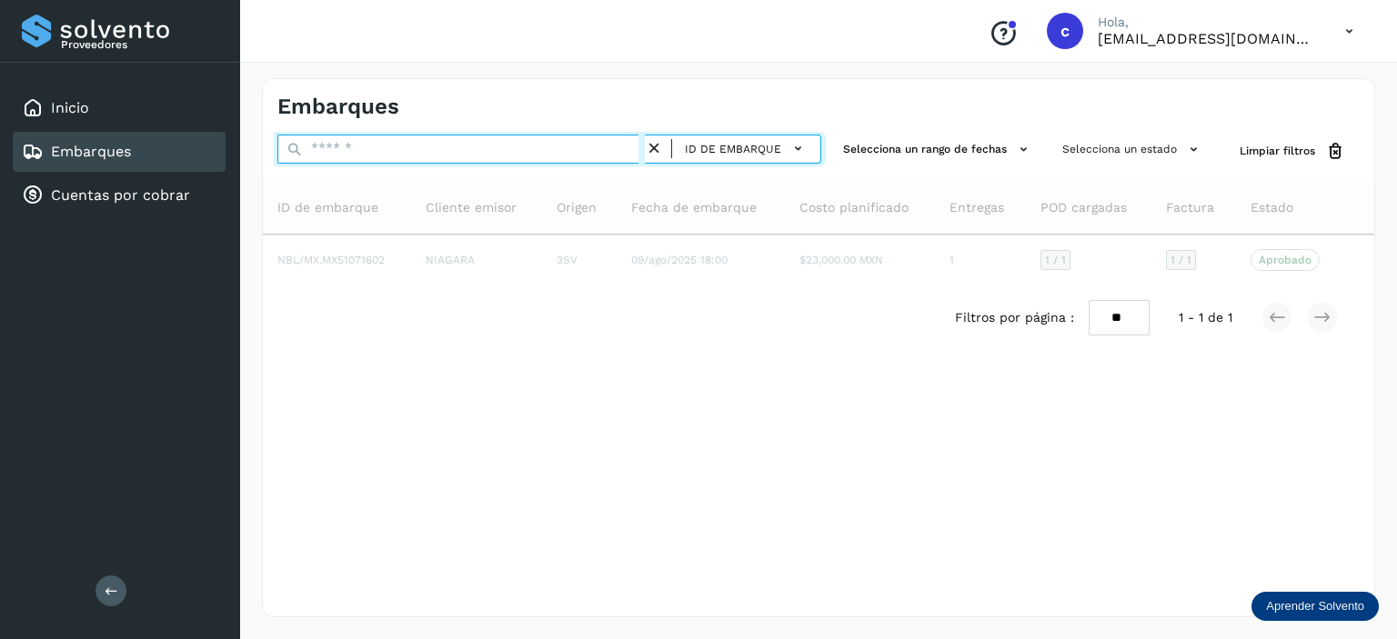
click at [590, 145] on input "text" at bounding box center [460, 149] width 367 height 29
paste input "**********"
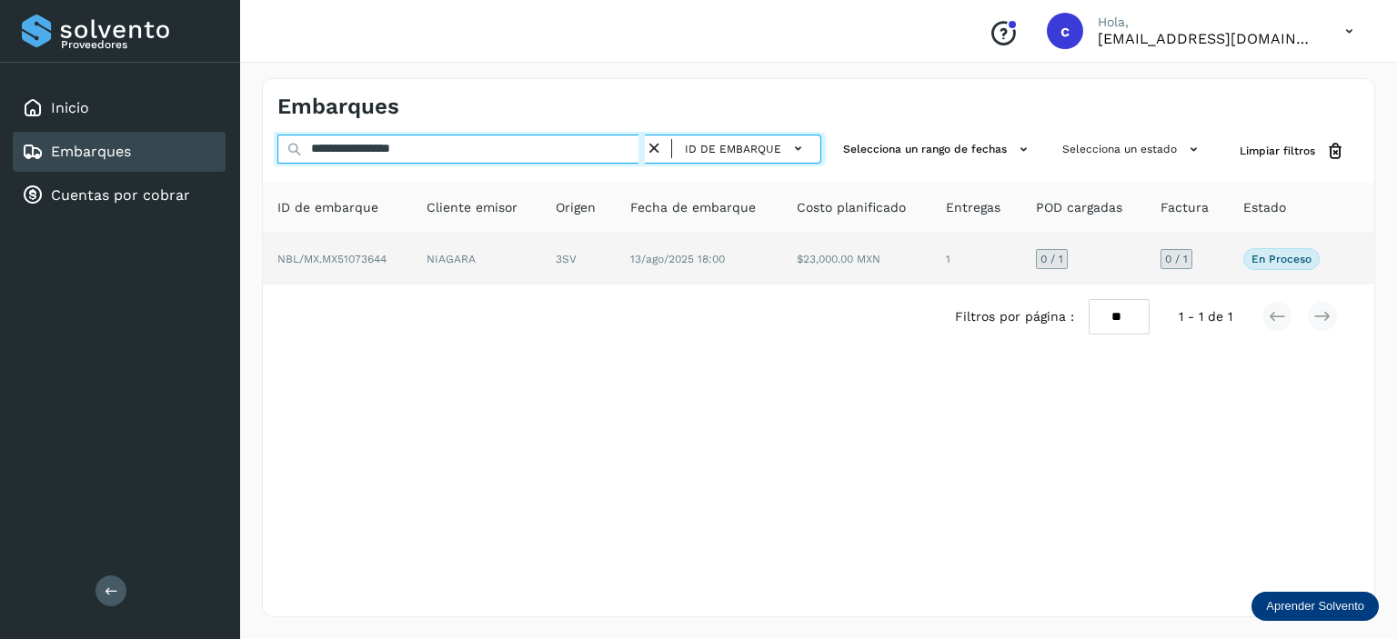
type input "**********"
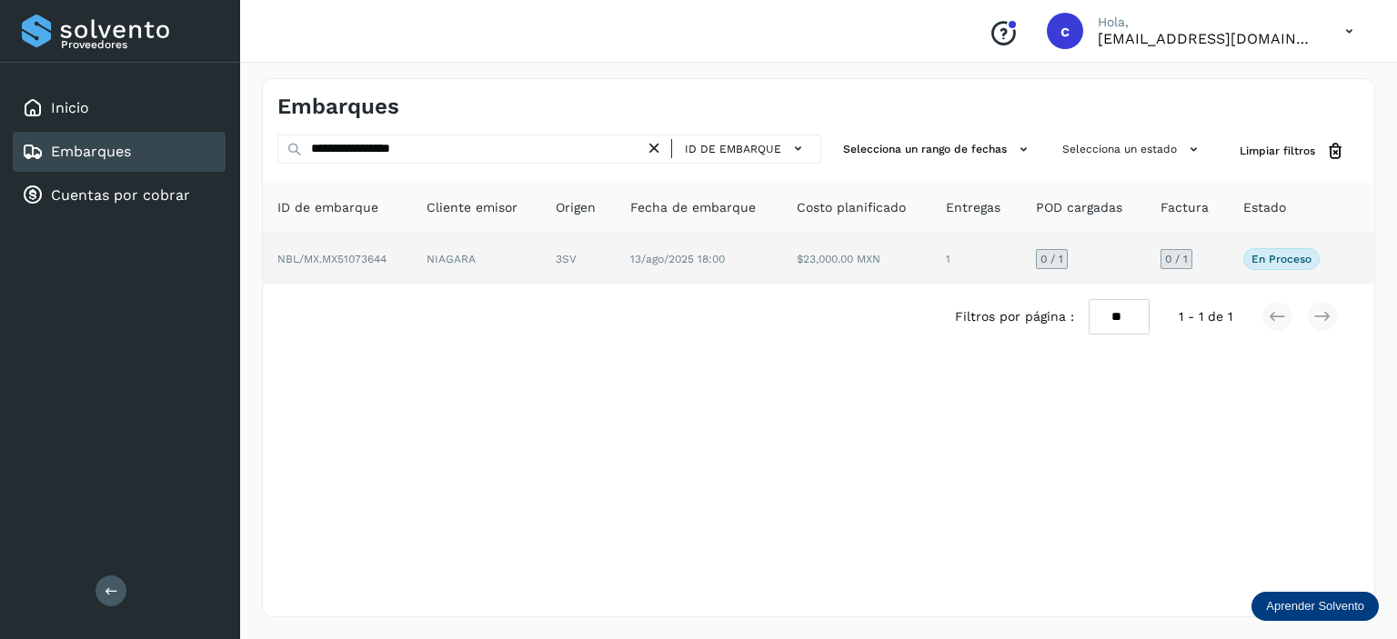
click at [782, 268] on td "13/ago/2025 18:00" at bounding box center [856, 259] width 149 height 51
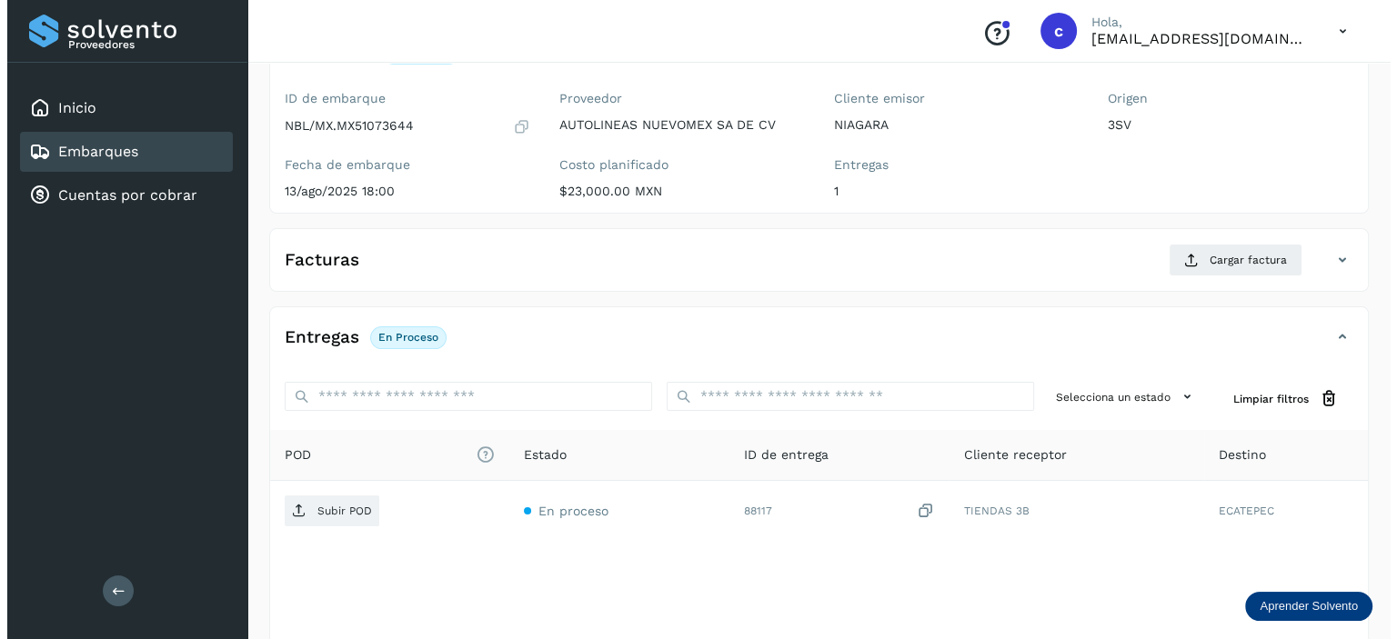
scroll to position [222, 0]
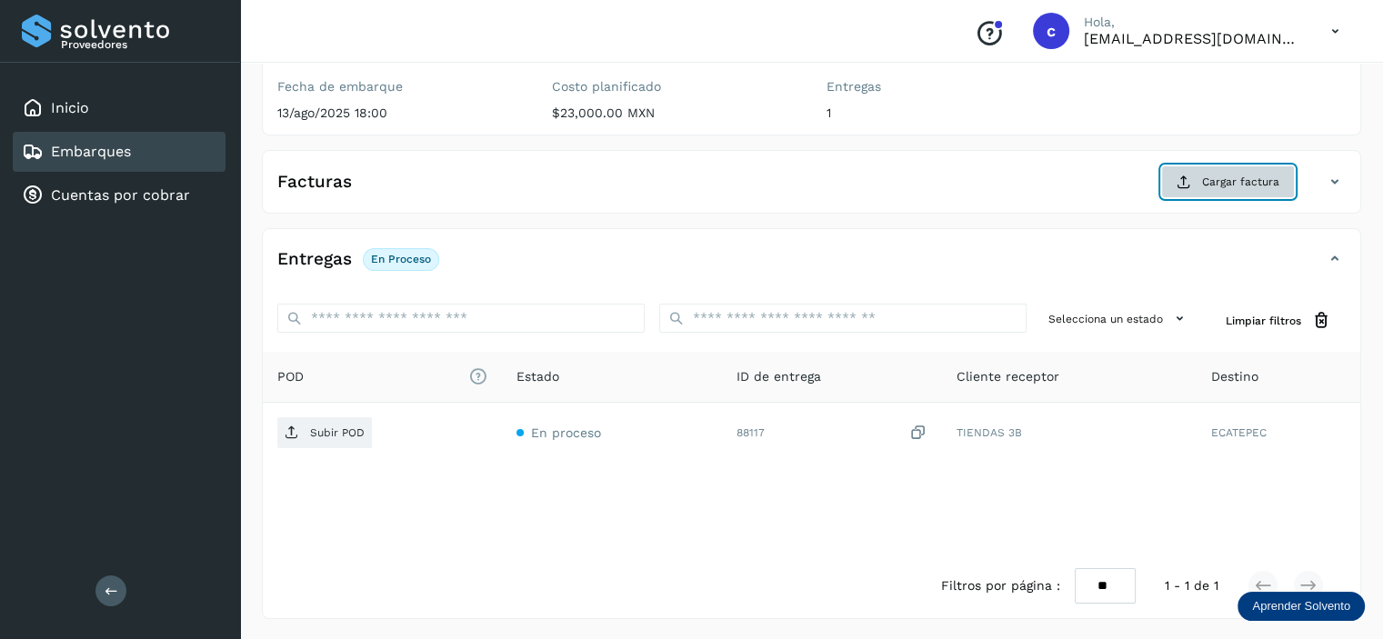
click at [1182, 181] on icon at bounding box center [1184, 182] width 15 height 15
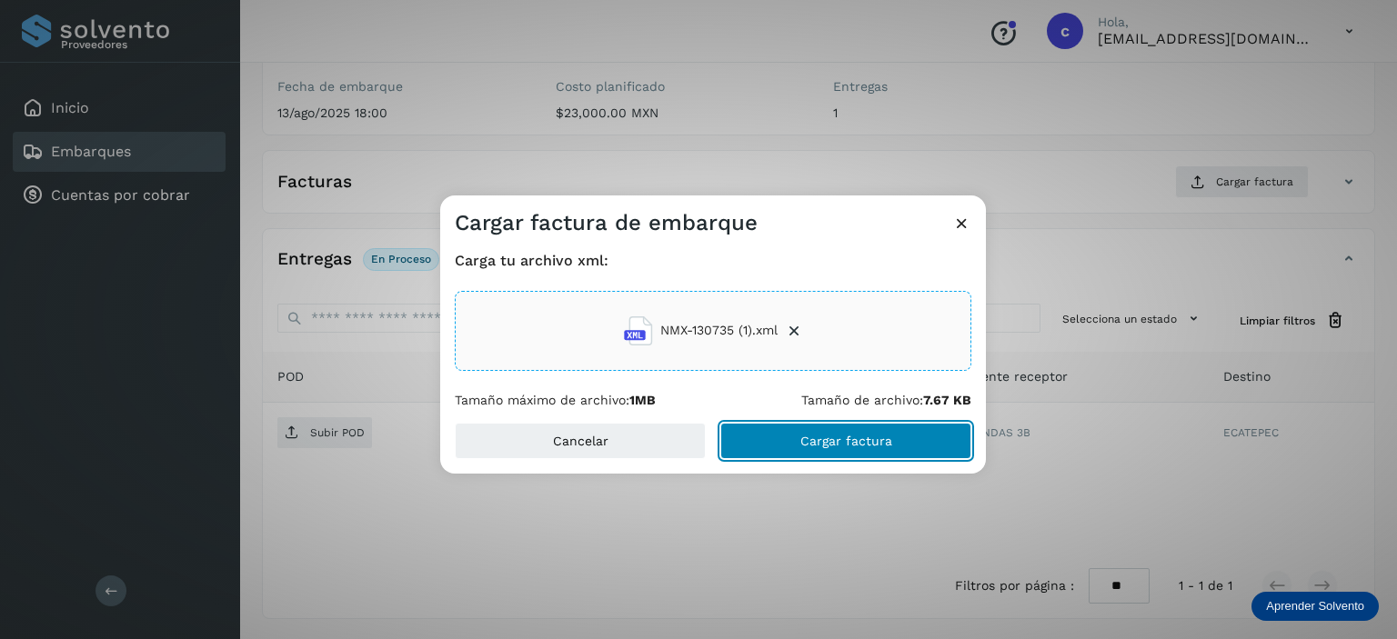
drag, startPoint x: 817, startPoint y: 437, endPoint x: 797, endPoint y: 388, distance: 53.0
click at [817, 437] on span "Cargar factura" at bounding box center [846, 441] width 92 height 13
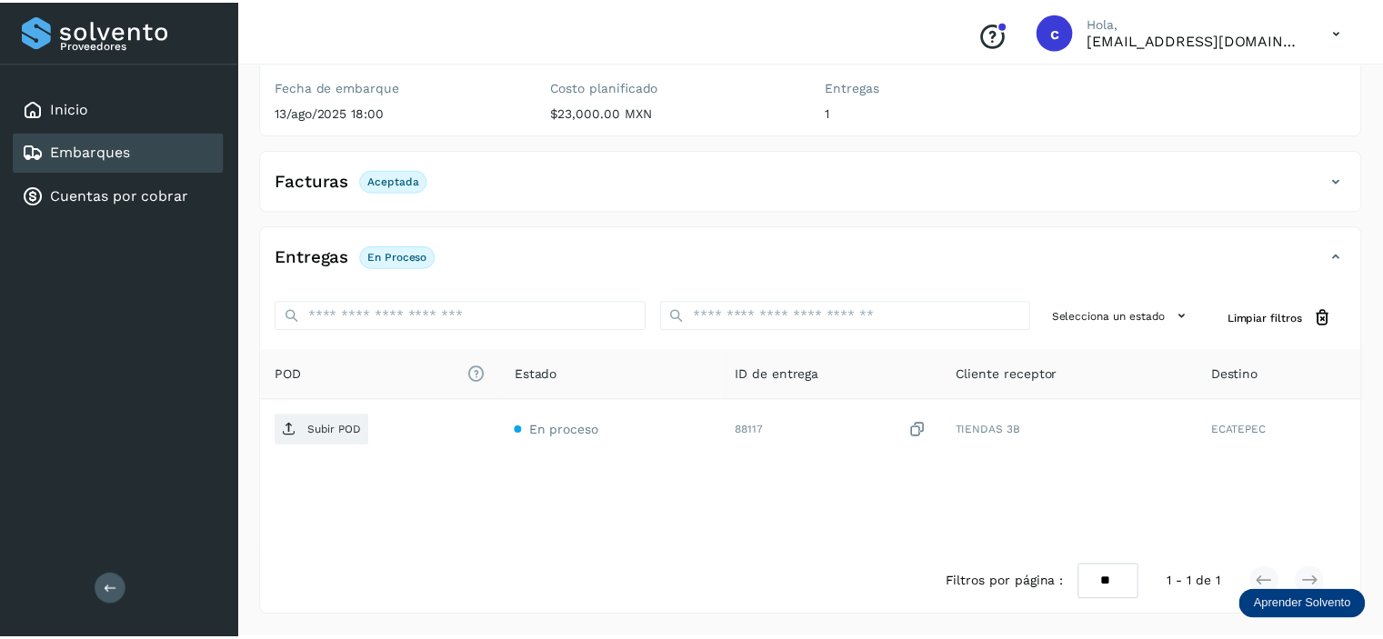
scroll to position [220, 0]
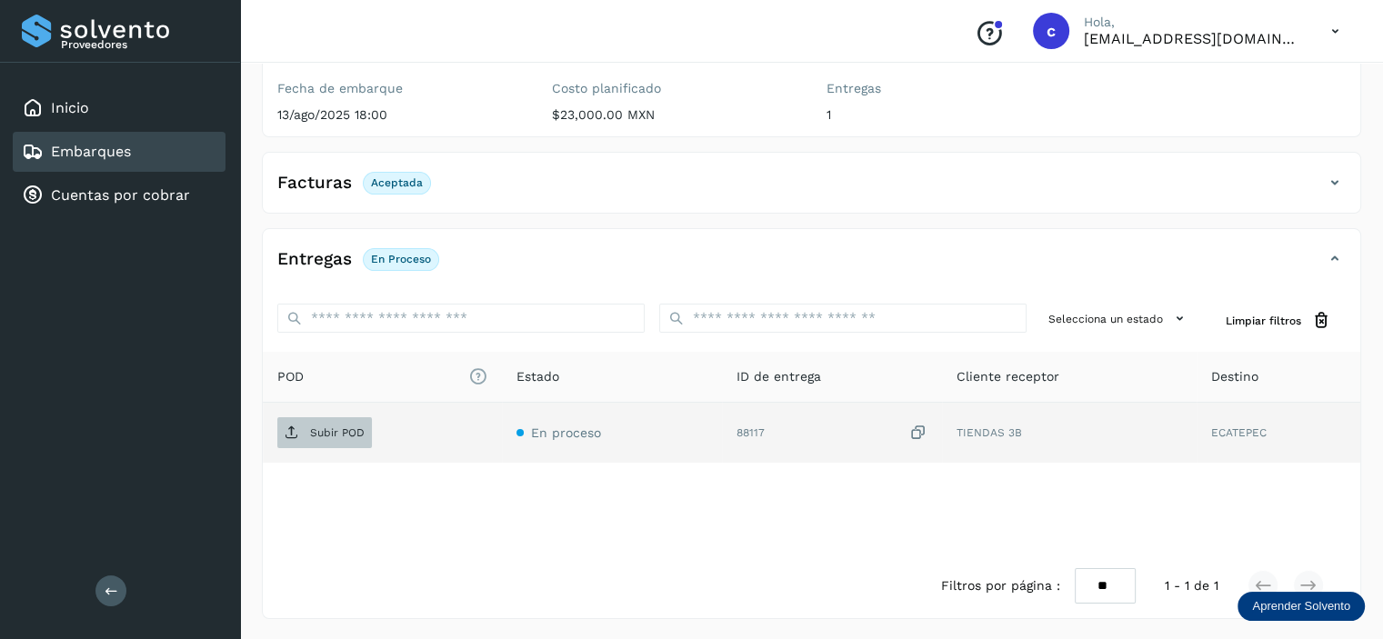
click at [321, 427] on p "Subir POD" at bounding box center [337, 433] width 55 height 13
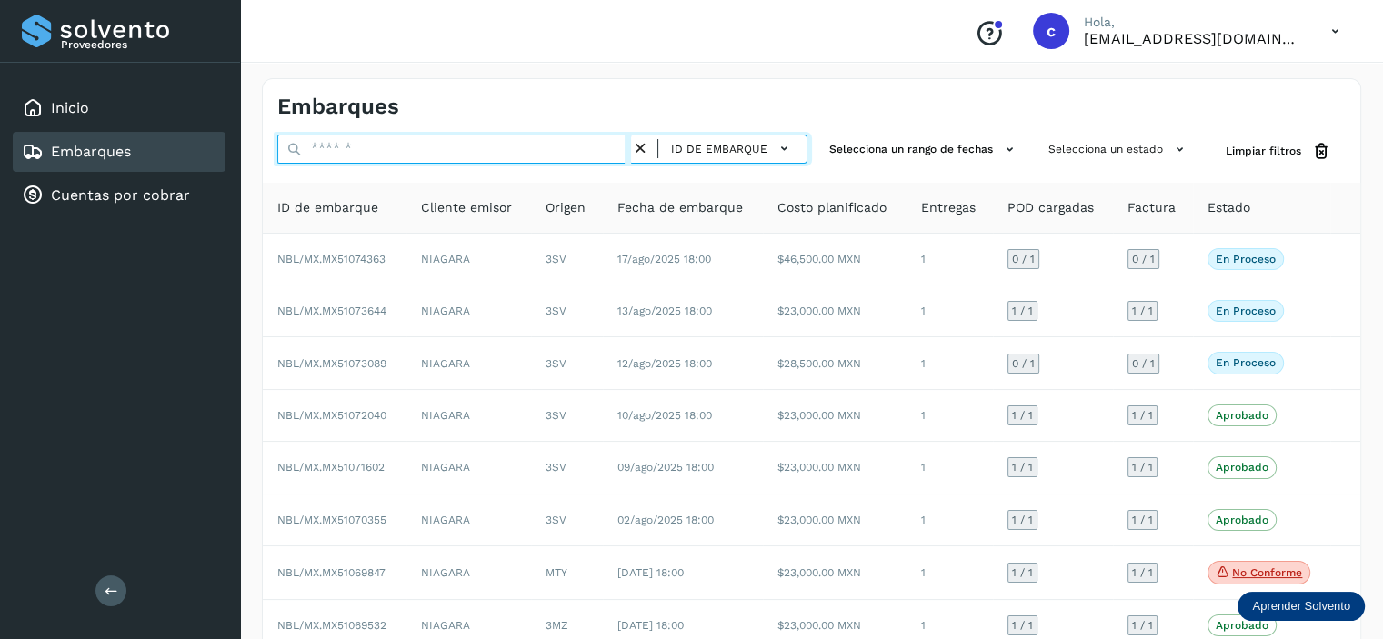
click at [462, 163] on input "text" at bounding box center [454, 149] width 354 height 29
paste input "**********"
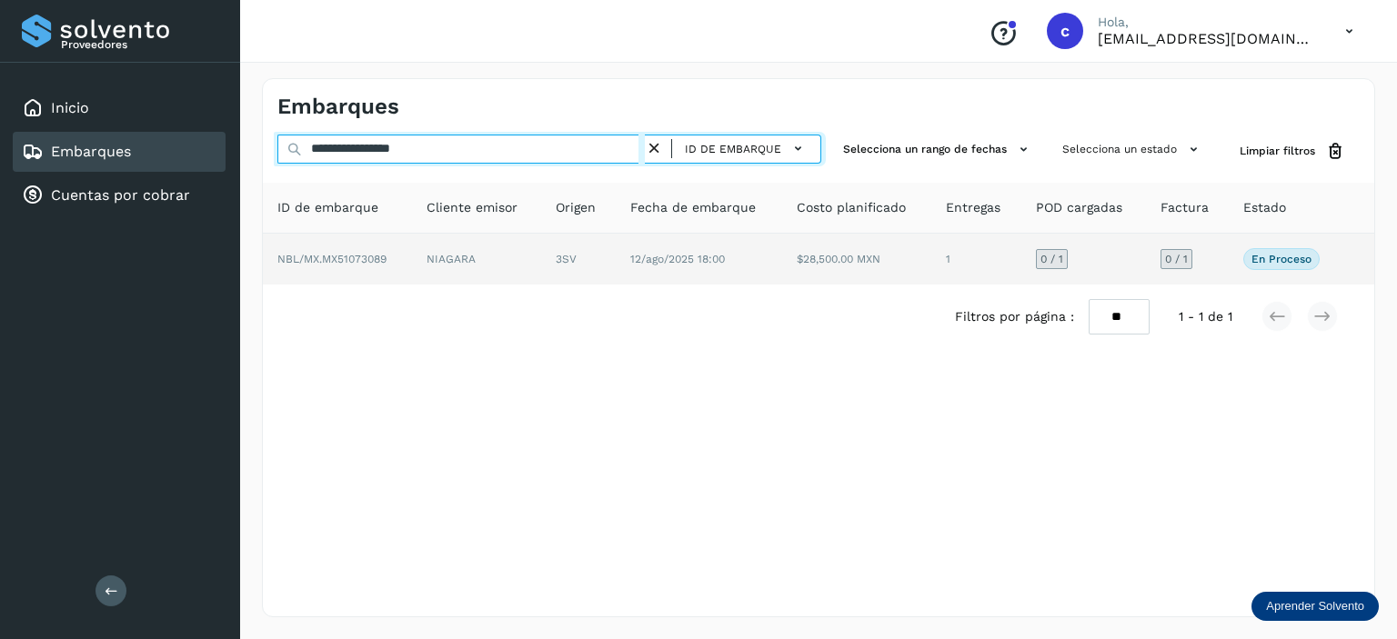
type input "**********"
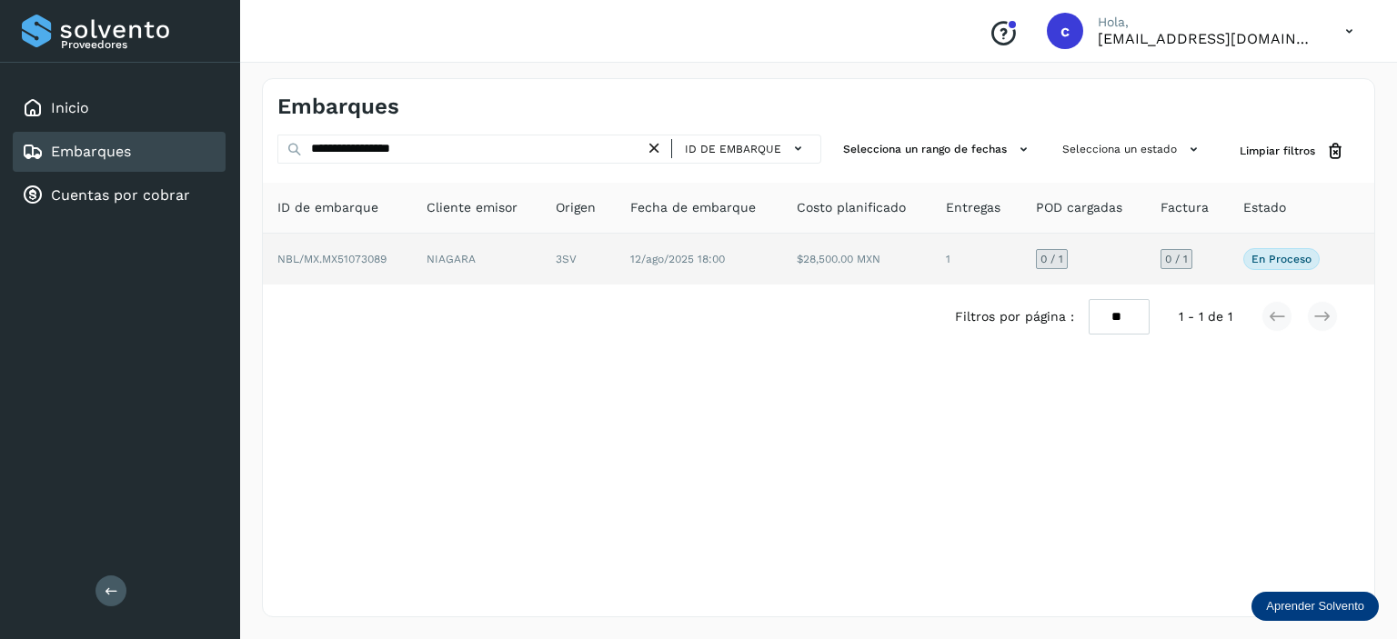
click at [717, 254] on span "12/ago/2025 18:00" at bounding box center [677, 259] width 95 height 13
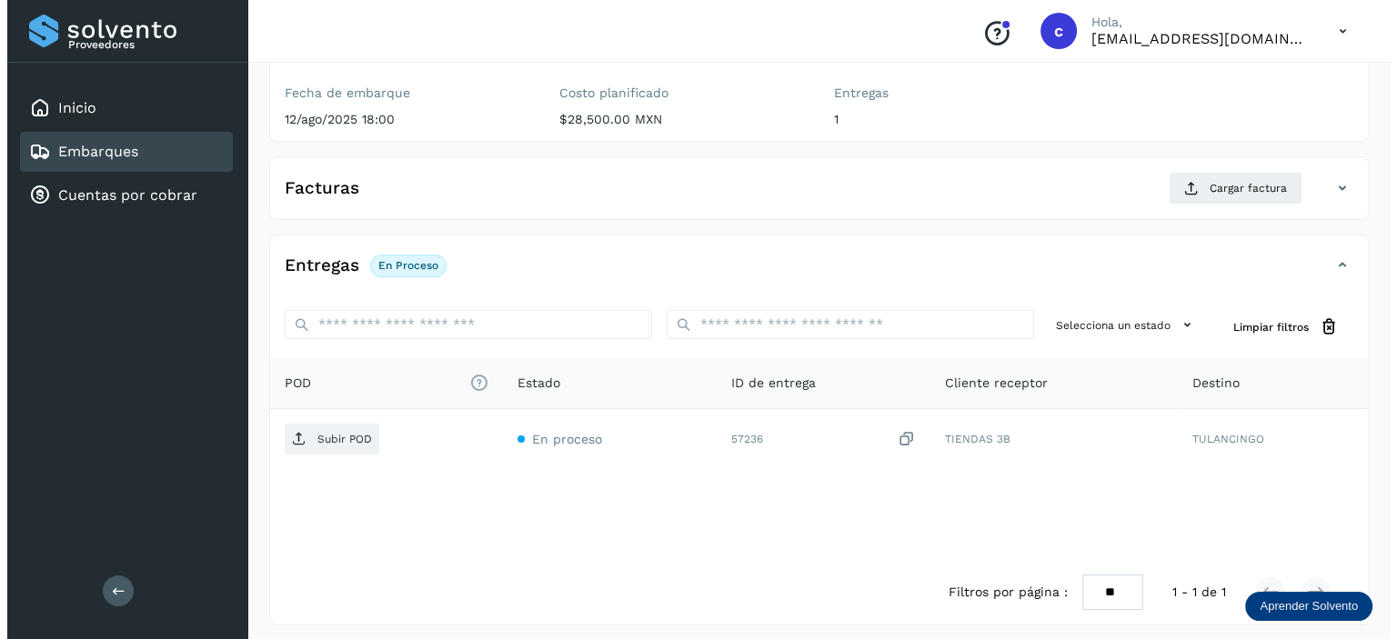
scroll to position [222, 0]
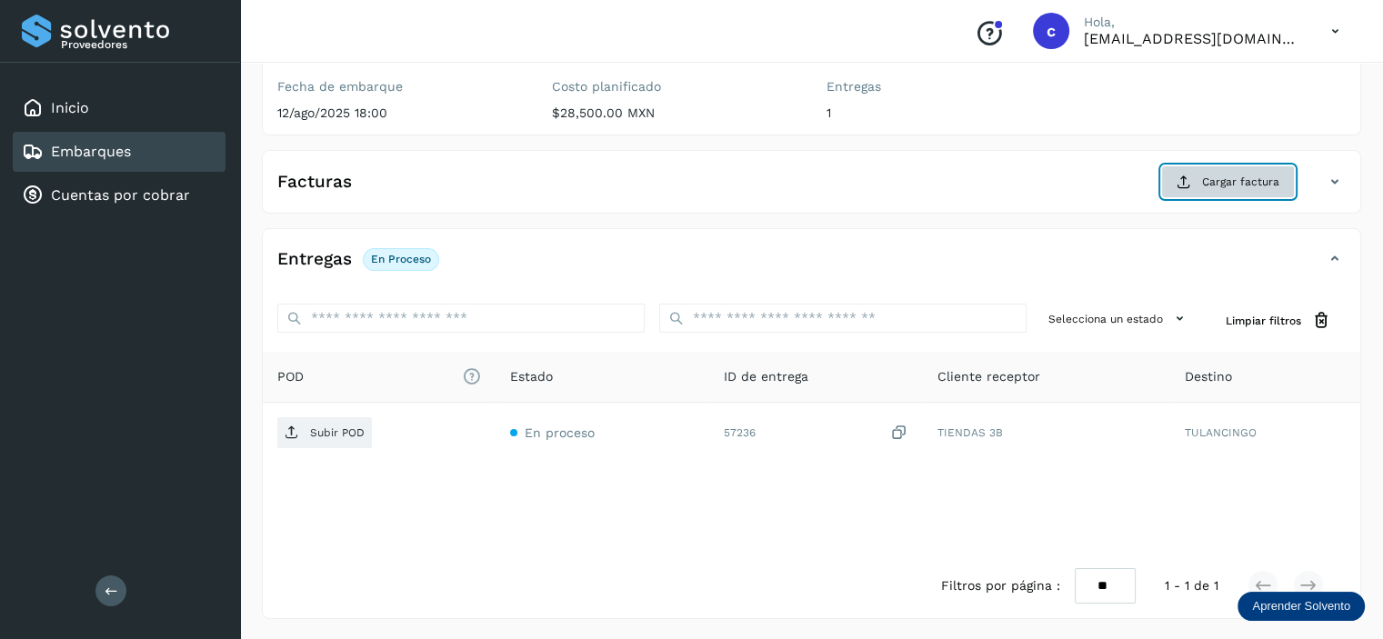
click at [1198, 175] on button "Cargar factura" at bounding box center [1228, 182] width 134 height 33
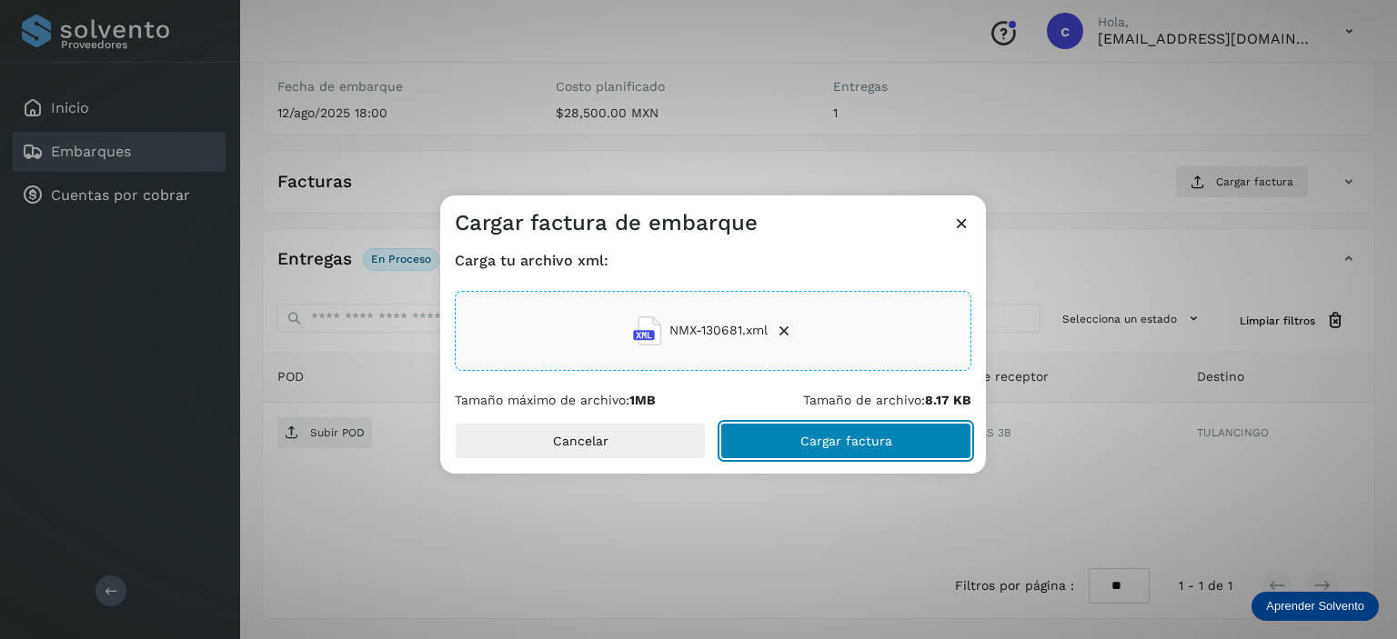
click at [855, 439] on span "Cargar factura" at bounding box center [846, 441] width 92 height 13
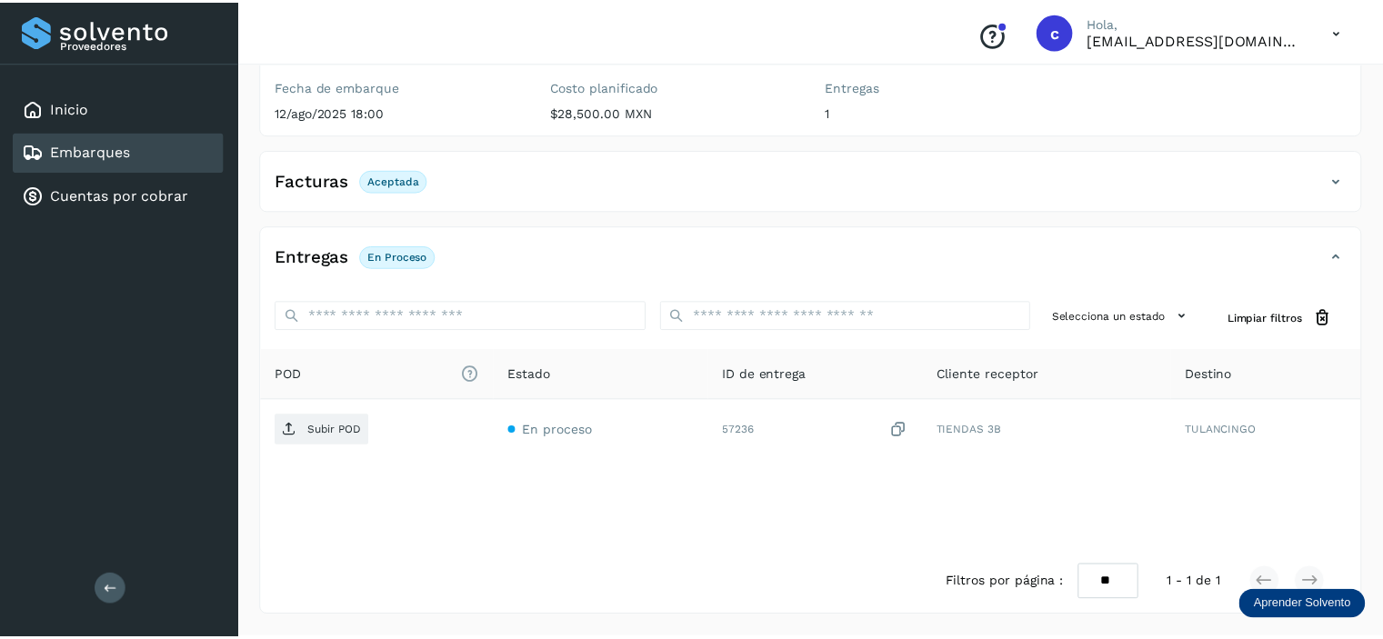
scroll to position [220, 0]
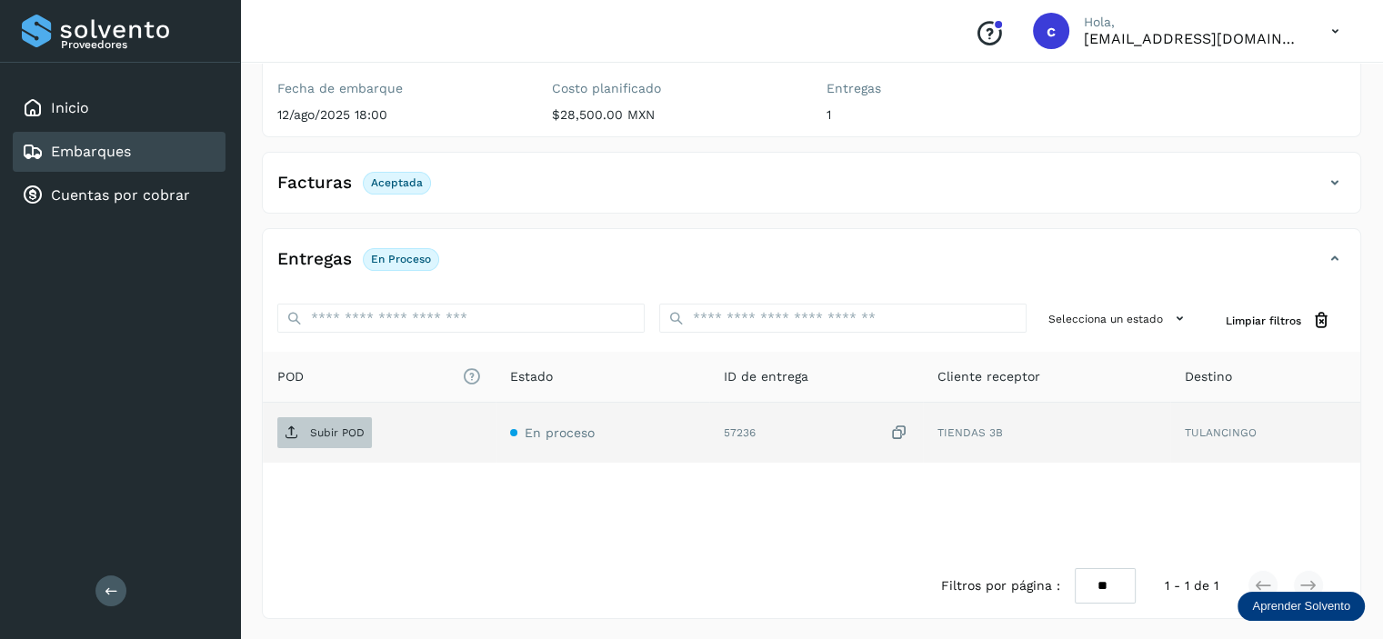
click at [338, 427] on p "Subir POD" at bounding box center [337, 433] width 55 height 13
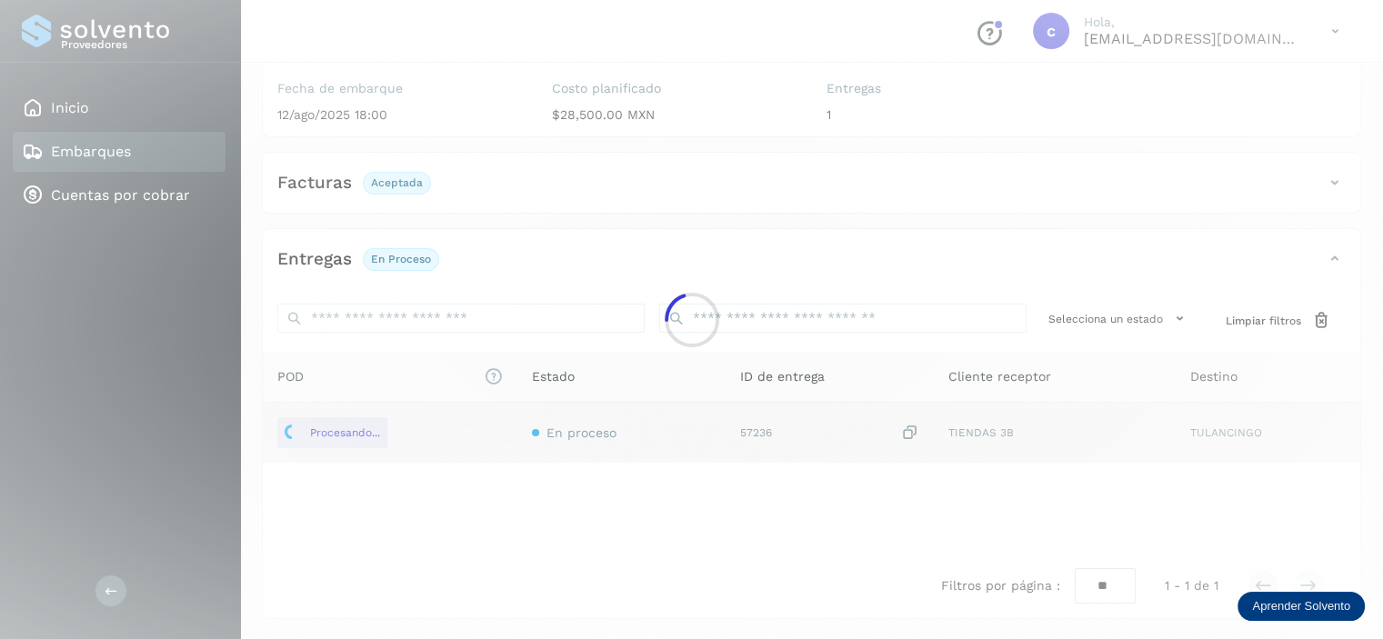
click at [318, 115] on div at bounding box center [691, 319] width 1383 height 639
